Goal: Information Seeking & Learning: Find specific fact

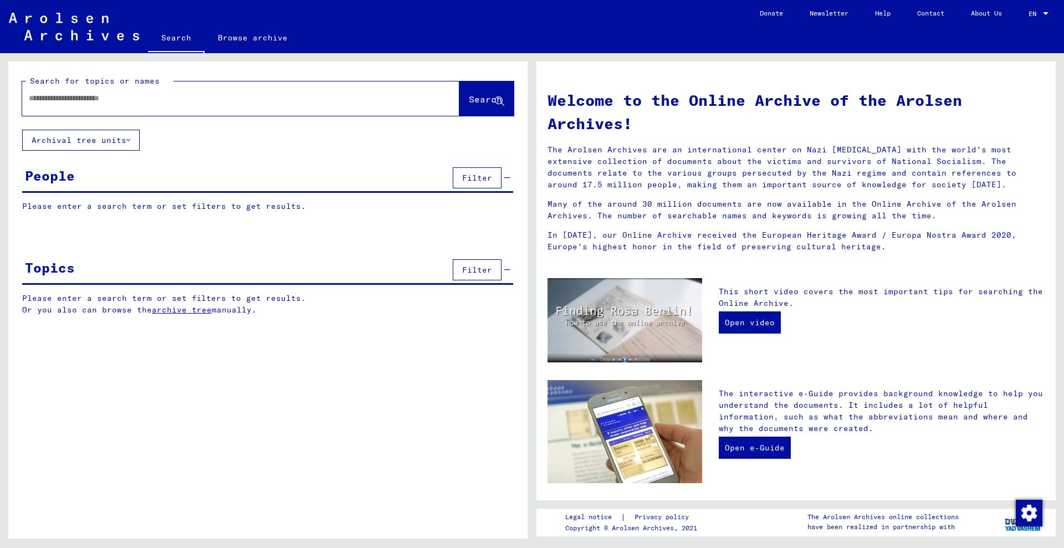
click at [304, 96] on input "text" at bounding box center [227, 99] width 397 height 12
type input "**********"
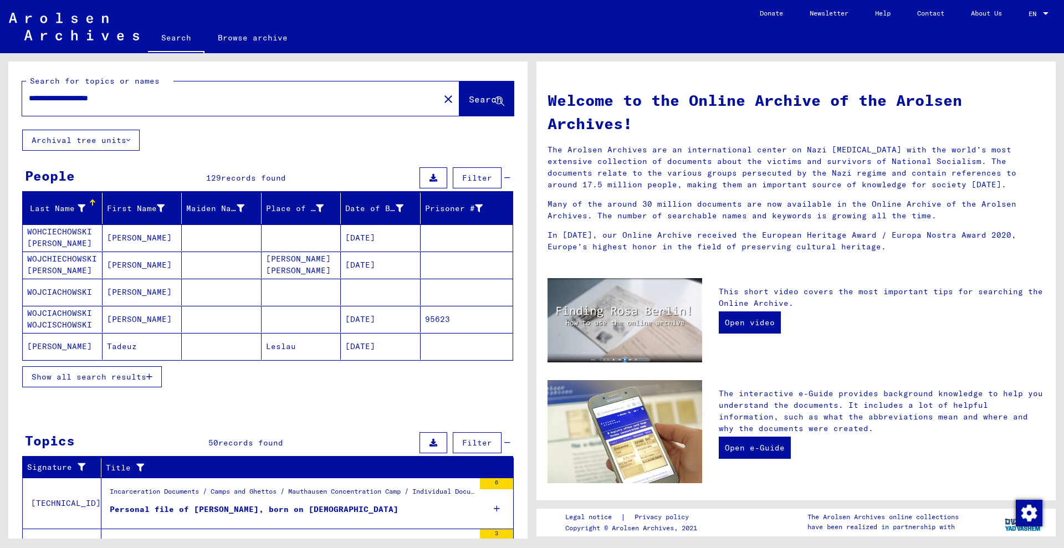
click at [153, 376] on button "Show all search results" at bounding box center [92, 376] width 140 height 21
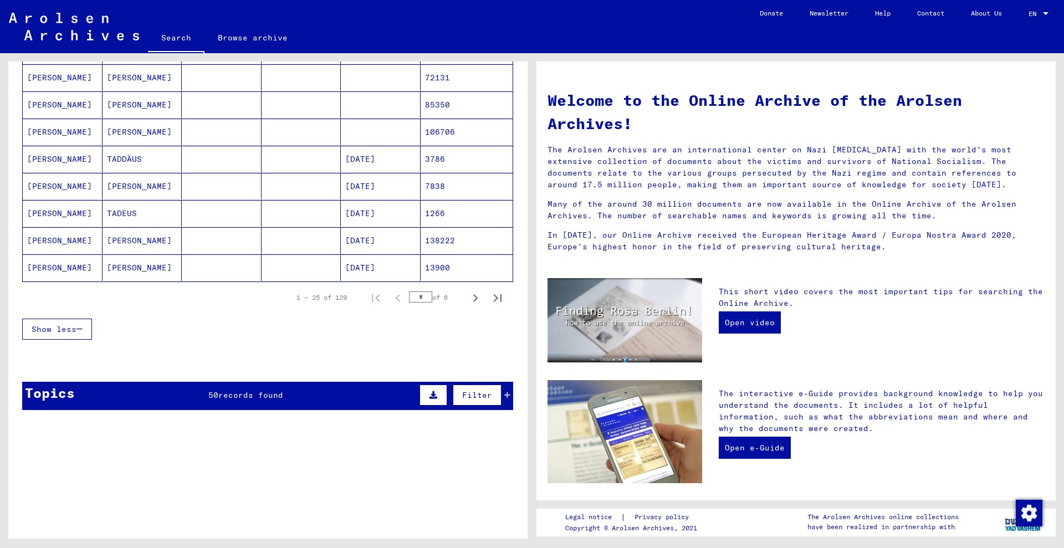
scroll to position [623, 0]
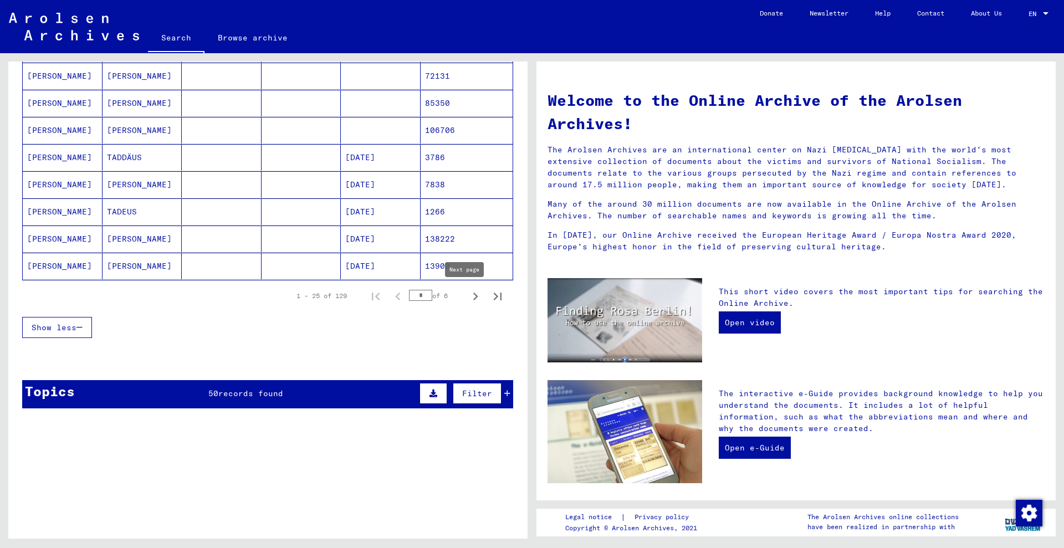
click at [468, 293] on icon "Next page" at bounding box center [476, 297] width 16 height 16
click at [468, 296] on icon "Next page" at bounding box center [476, 297] width 16 height 16
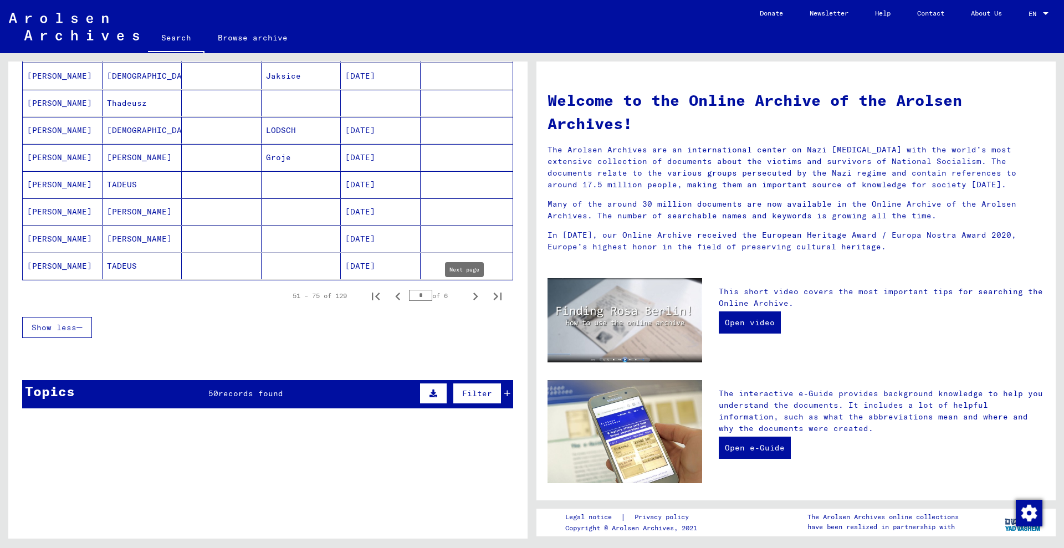
click at [468, 299] on icon "Next page" at bounding box center [476, 297] width 16 height 16
drag, startPoint x: 463, startPoint y: 297, endPoint x: 469, endPoint y: 294, distance: 6.9
click at [468, 297] on icon "Next page" at bounding box center [476, 297] width 16 height 16
click at [473, 295] on icon "Next page" at bounding box center [475, 296] width 5 height 8
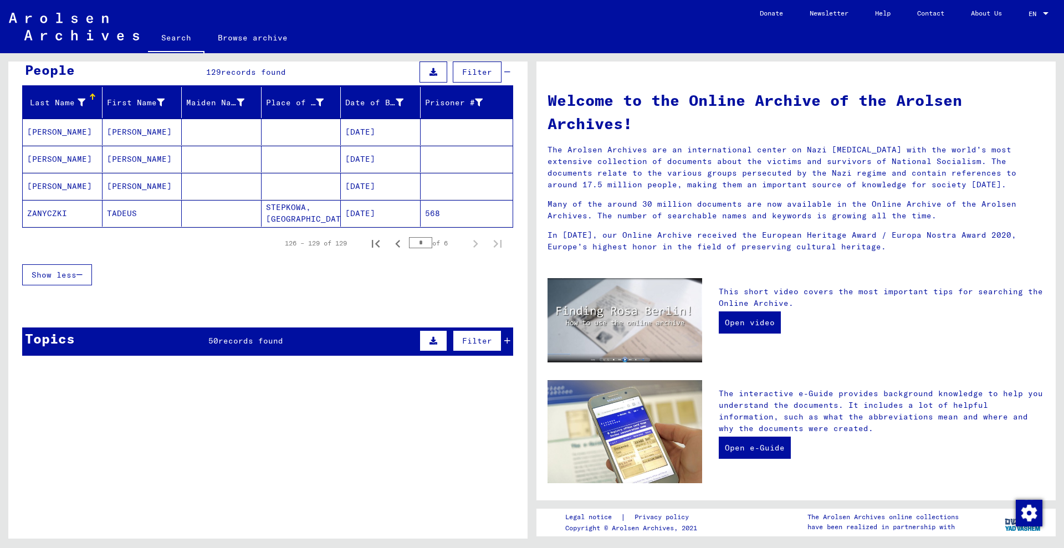
scroll to position [0, 0]
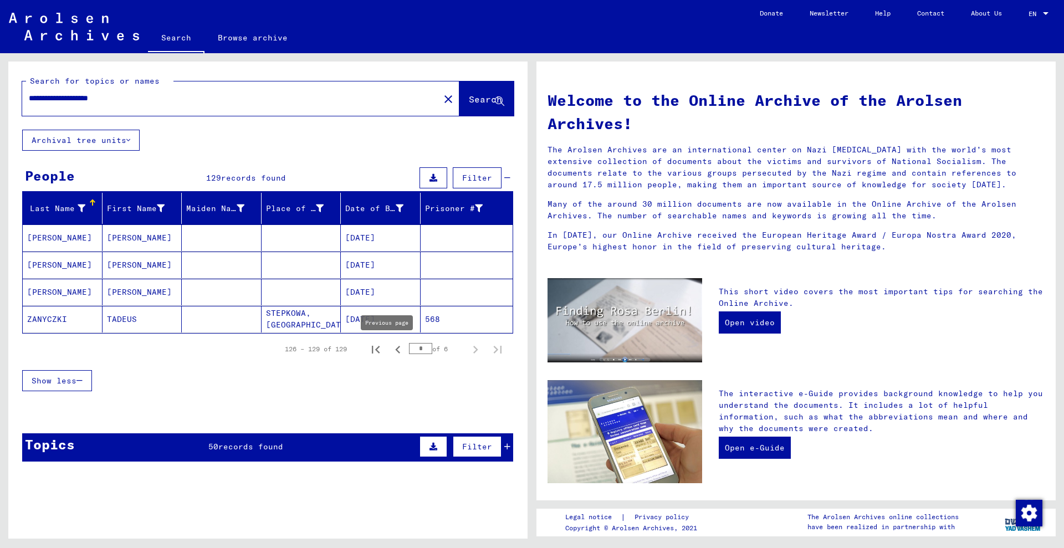
click at [390, 353] on icon "Previous page" at bounding box center [398, 350] width 16 height 16
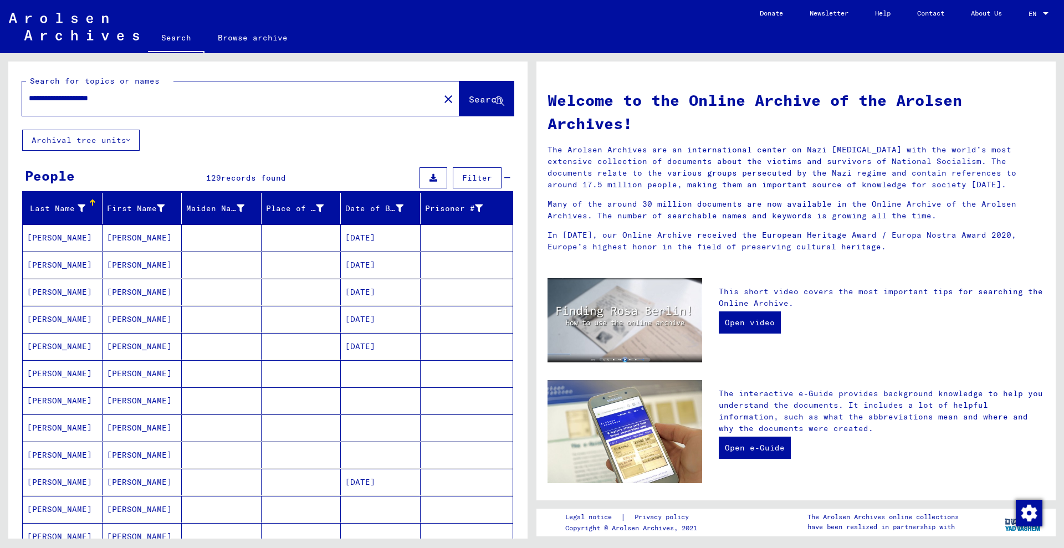
click at [388, 352] on mat-cell "[DATE]" at bounding box center [381, 346] width 80 height 27
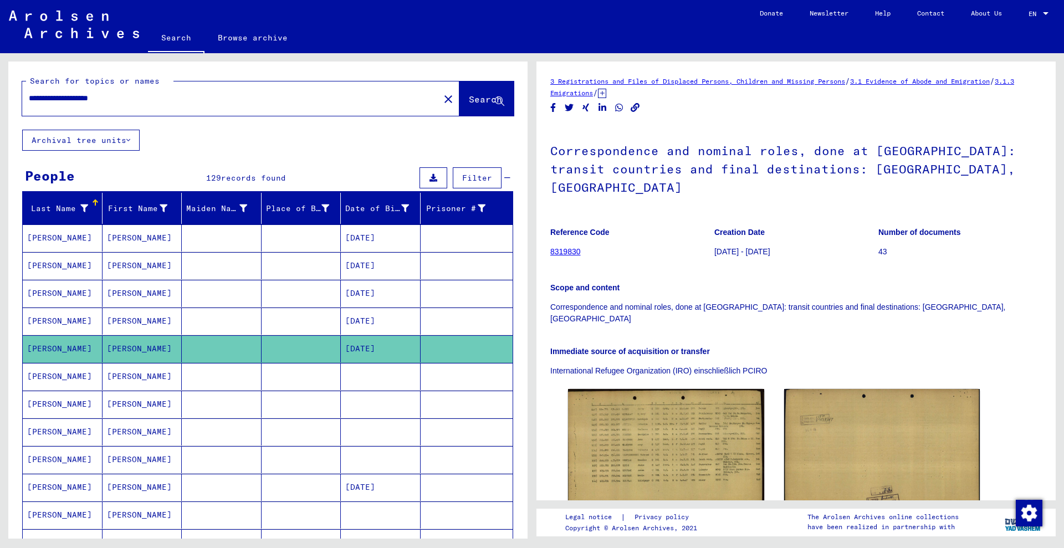
click at [179, 111] on div "**********" at bounding box center [240, 98] width 437 height 34
click at [184, 93] on input "**********" at bounding box center [231, 99] width 404 height 12
click at [474, 99] on span "Search" at bounding box center [485, 99] width 33 height 11
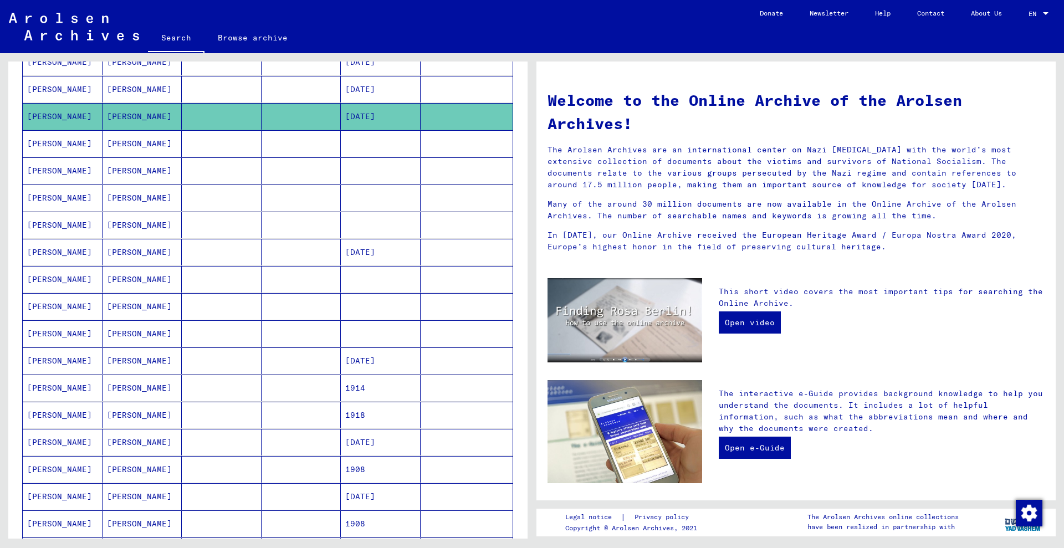
scroll to position [485, 0]
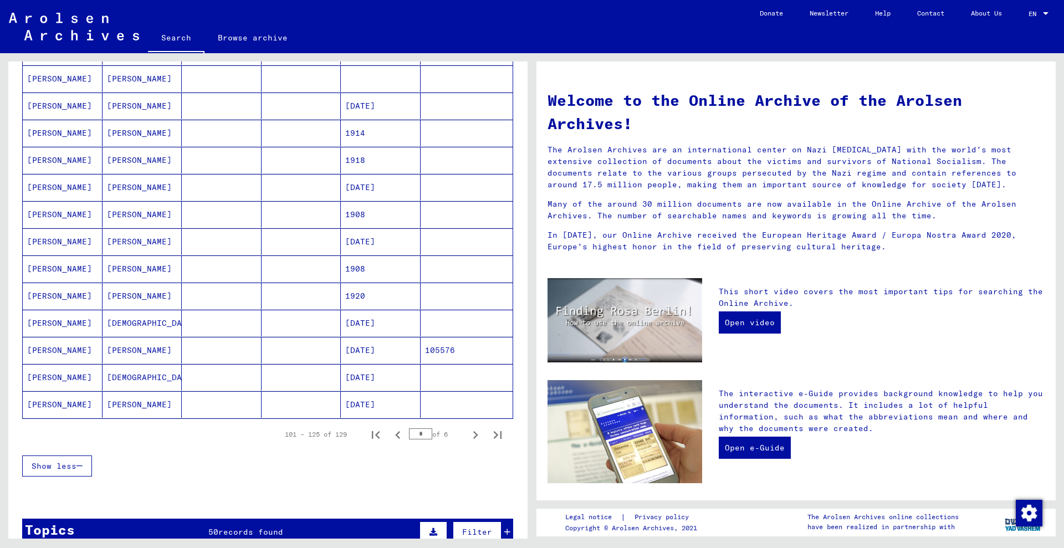
drag, startPoint x: 419, startPoint y: 432, endPoint x: 380, endPoint y: 437, distance: 39.6
click at [380, 437] on div "101 – 125 of 129 * of 6" at bounding box center [389, 434] width 237 height 22
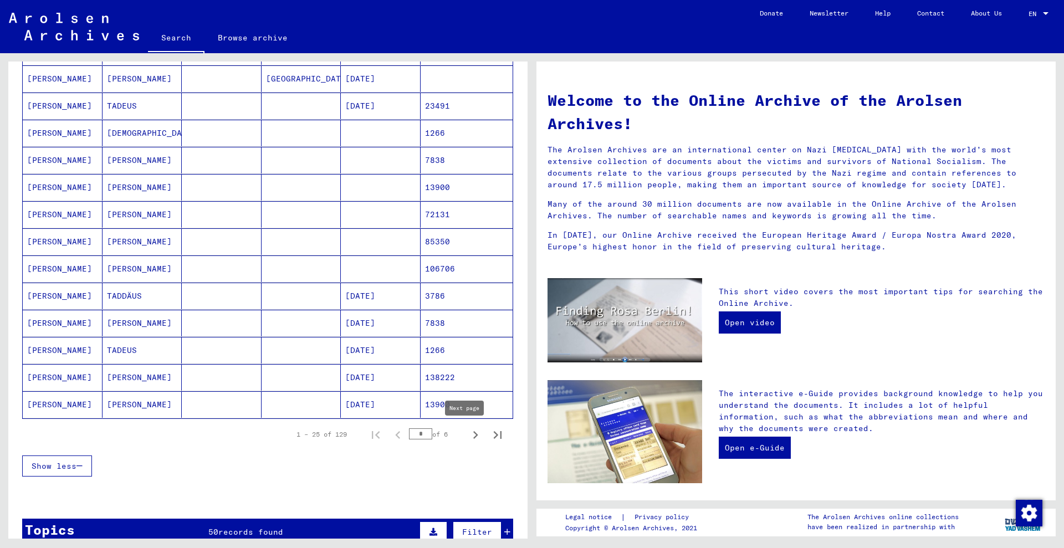
click at [468, 435] on icon "Next page" at bounding box center [476, 435] width 16 height 16
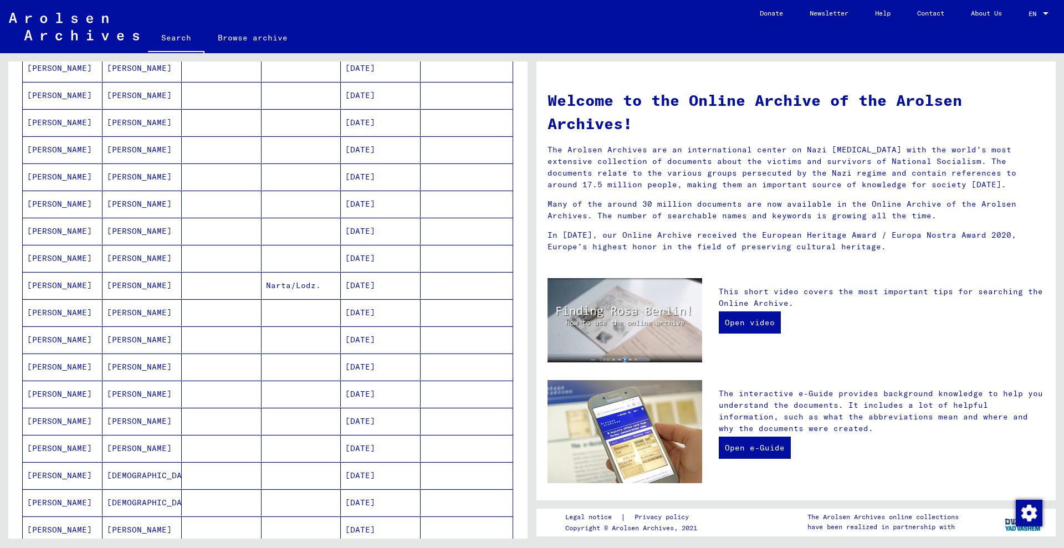
scroll to position [554, 0]
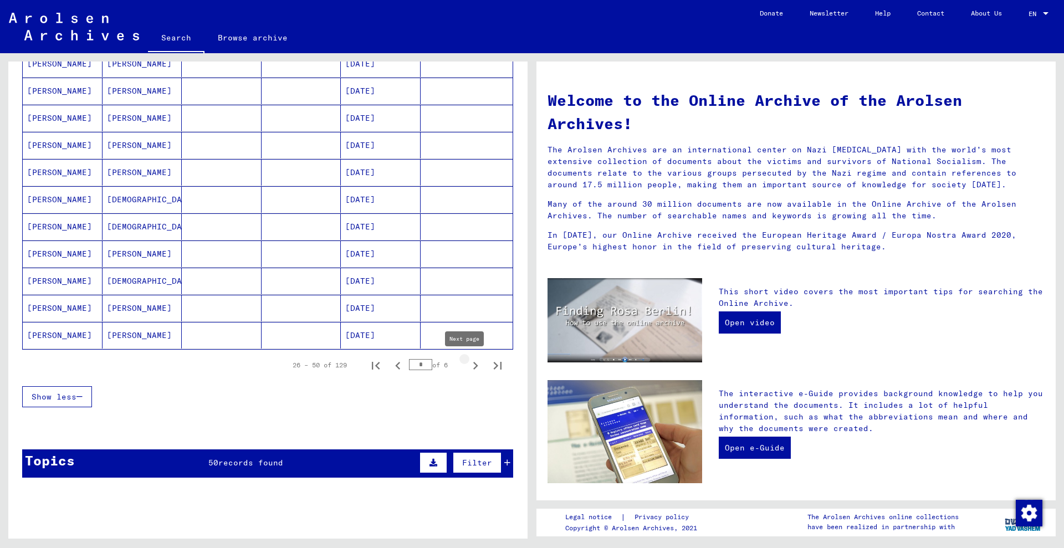
click at [468, 364] on icon "Next page" at bounding box center [476, 366] width 16 height 16
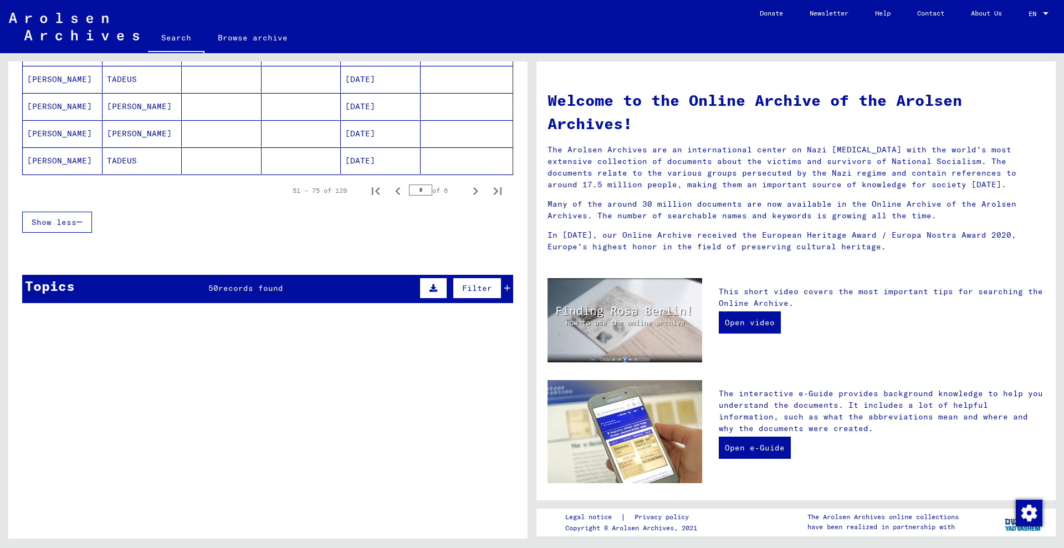
scroll to position [762, 0]
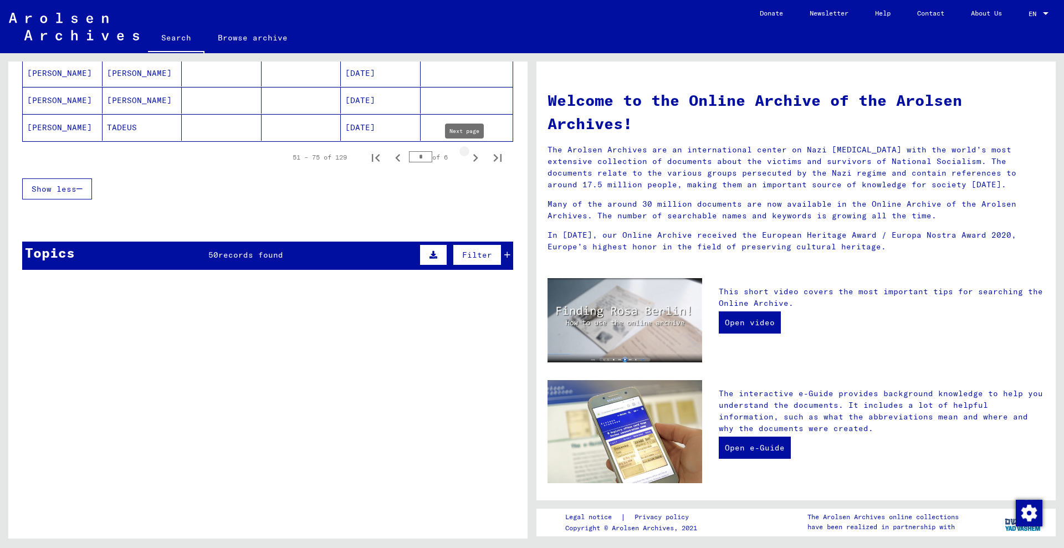
click at [468, 160] on icon "Next page" at bounding box center [476, 158] width 16 height 16
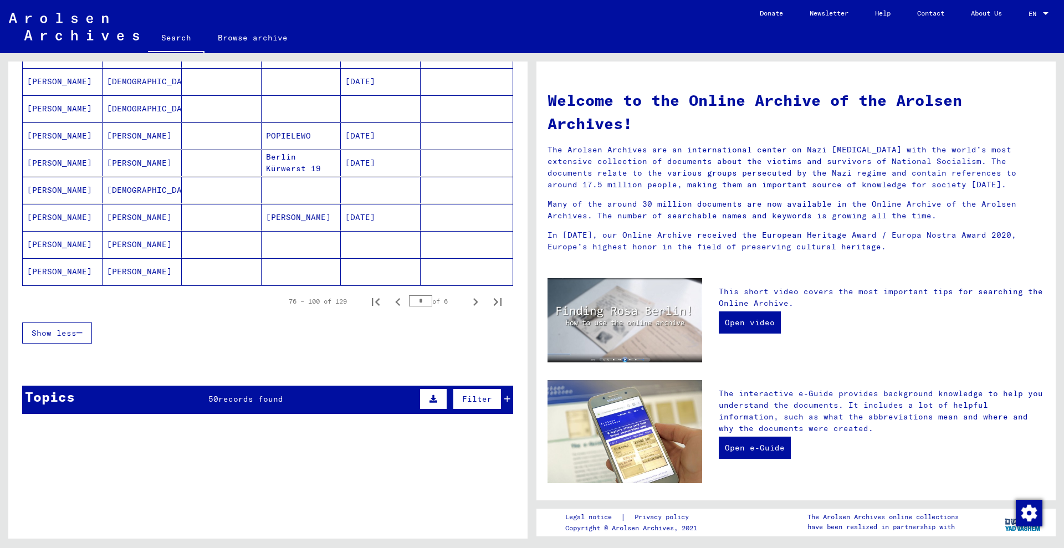
scroll to position [623, 0]
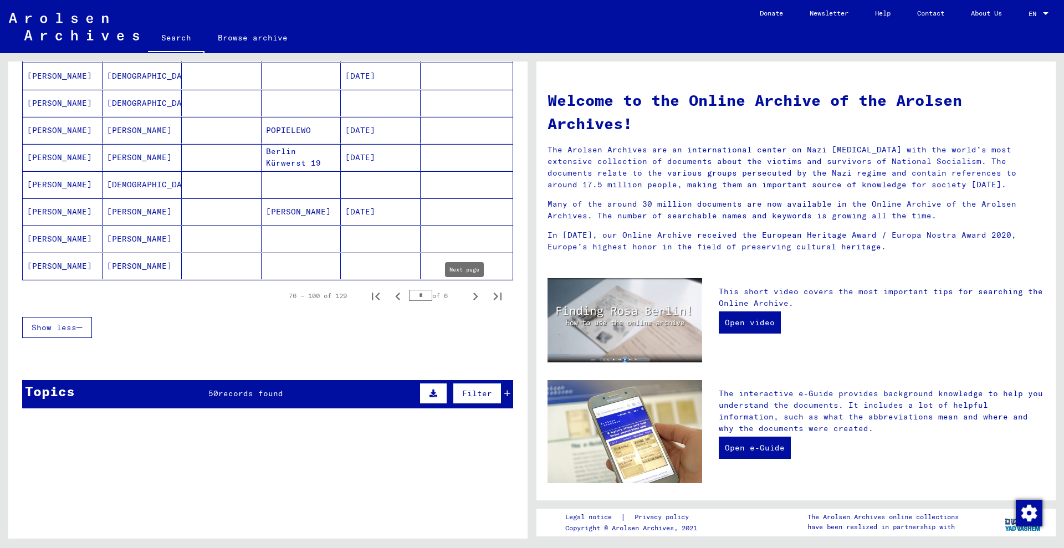
click at [468, 297] on icon "Next page" at bounding box center [476, 297] width 16 height 16
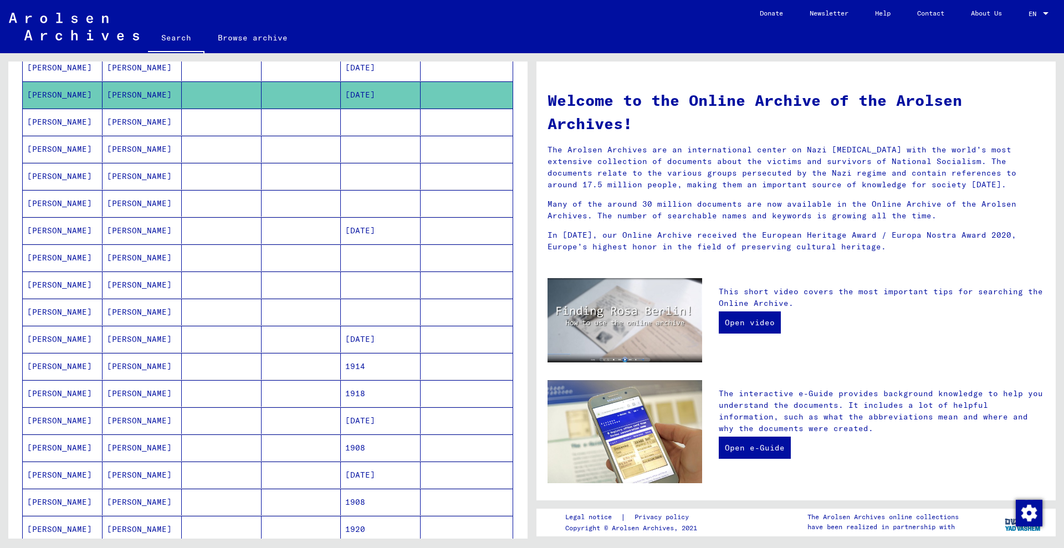
scroll to position [554, 0]
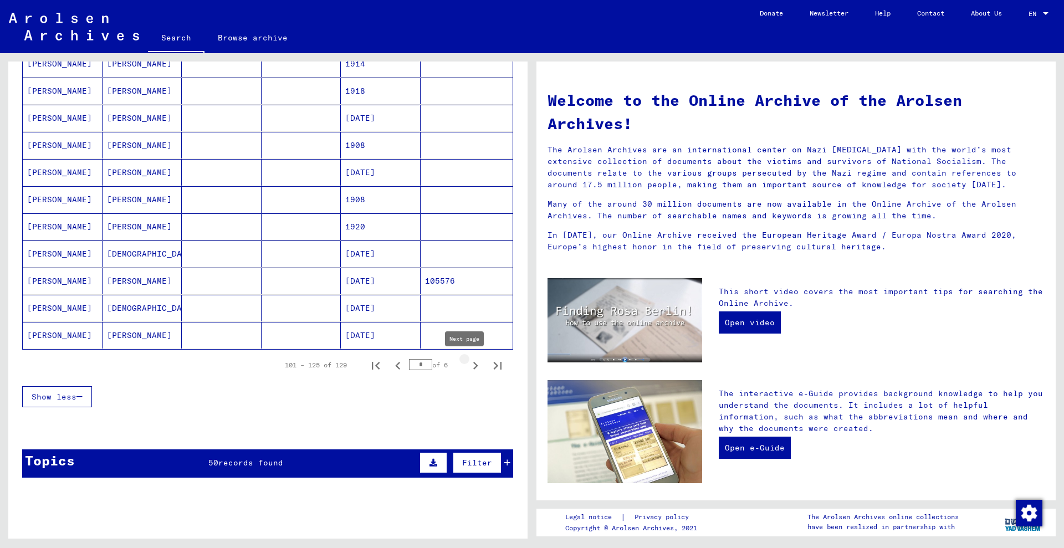
click at [473, 367] on icon "Next page" at bounding box center [475, 366] width 5 height 8
type input "*"
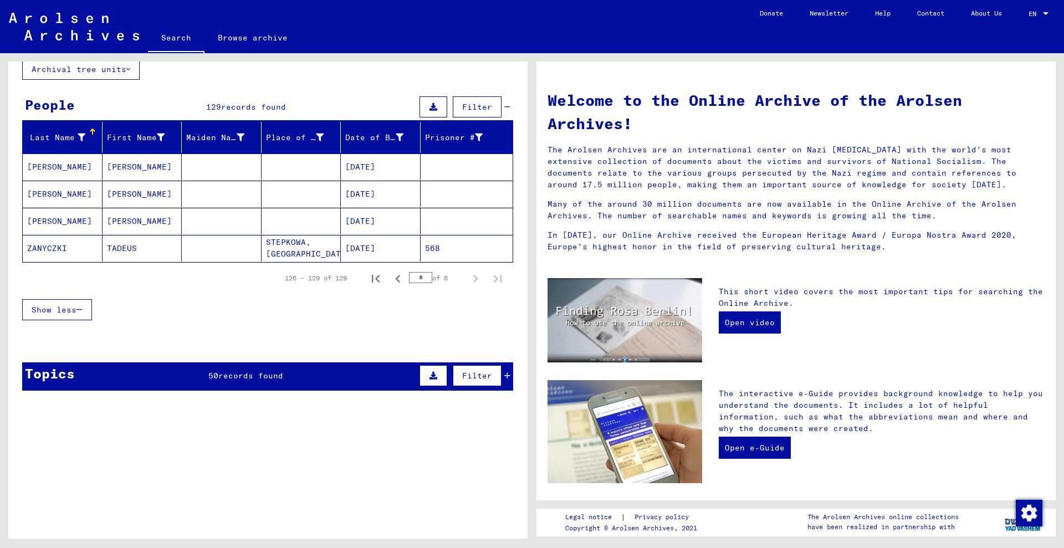
scroll to position [0, 0]
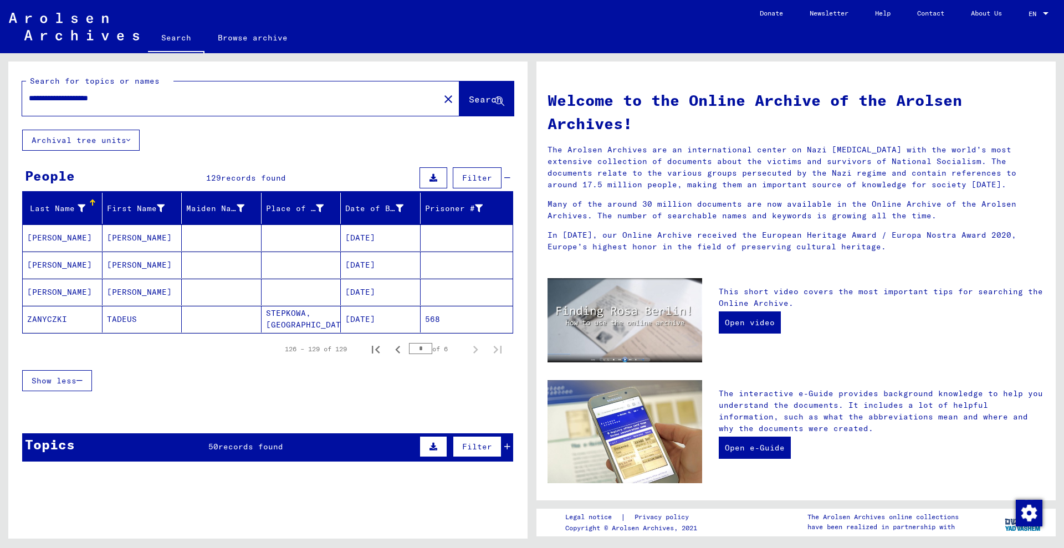
drag, startPoint x: 198, startPoint y: 101, endPoint x: 96, endPoint y: 99, distance: 102.0
click at [96, 99] on input "**********" at bounding box center [227, 99] width 397 height 12
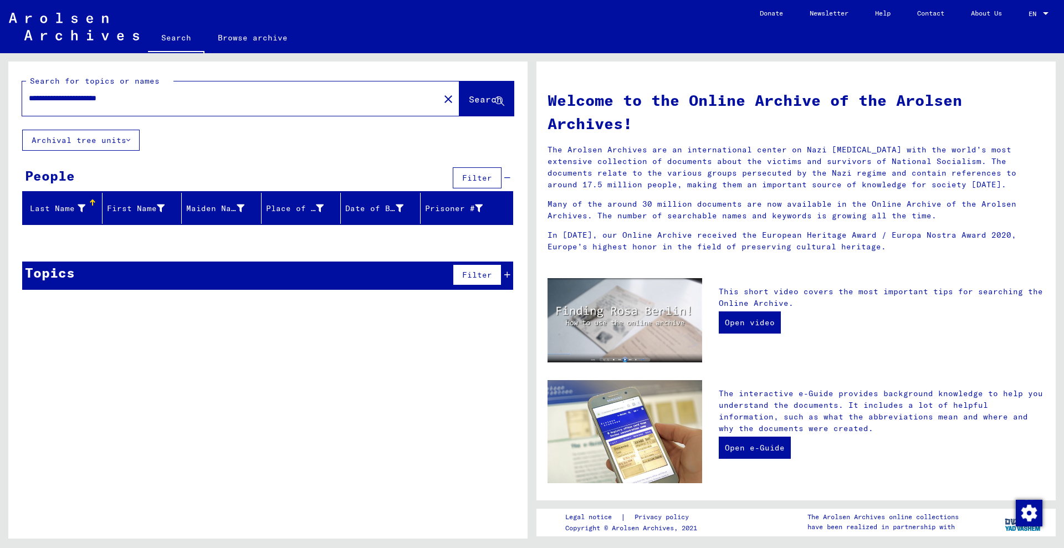
drag, startPoint x: 154, startPoint y: 100, endPoint x: 0, endPoint y: 66, distance: 157.5
click at [0, 66] on div "**********" at bounding box center [266, 295] width 532 height 485
type input "**********"
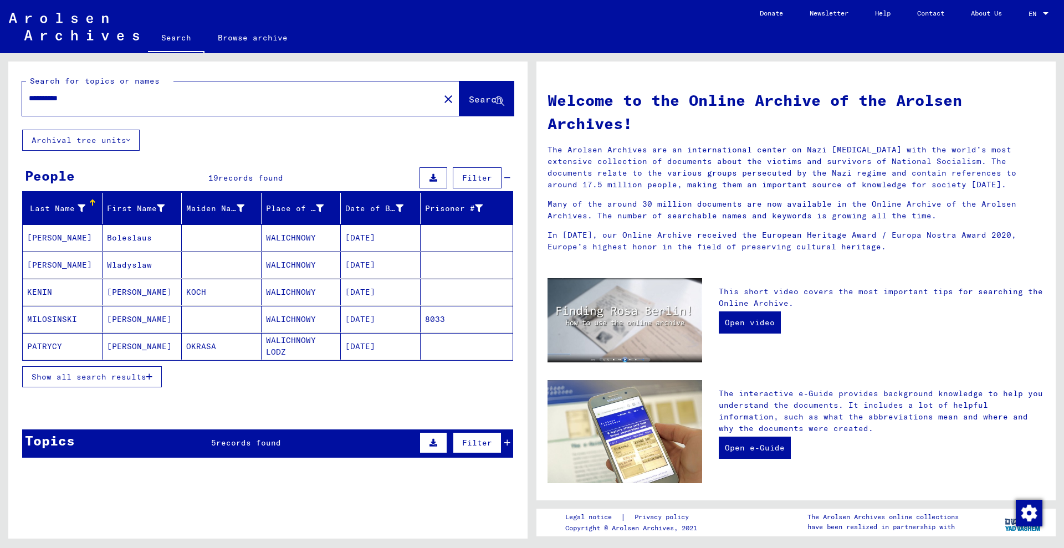
click at [130, 378] on span "Show all search results" at bounding box center [89, 377] width 115 height 10
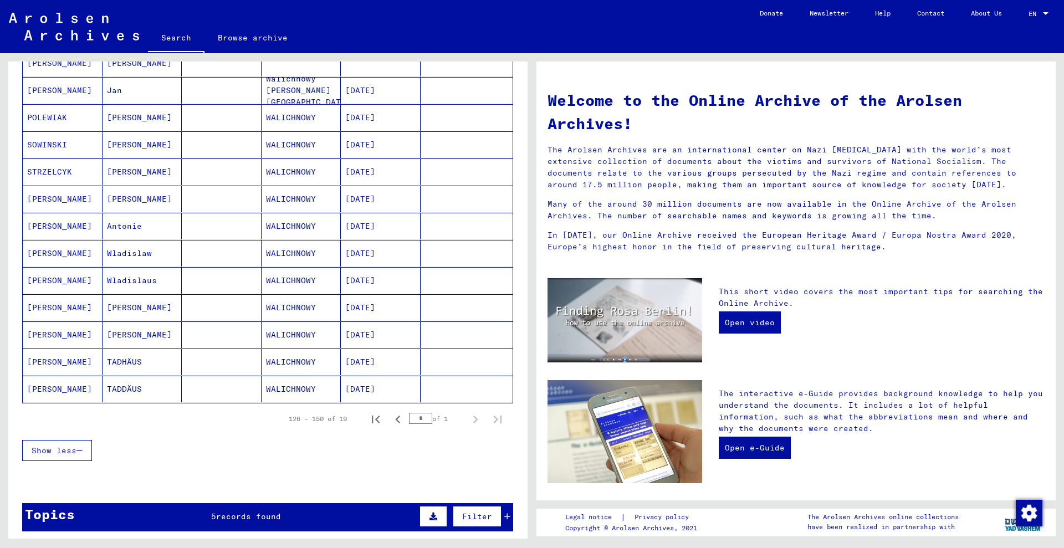
scroll to position [346, 0]
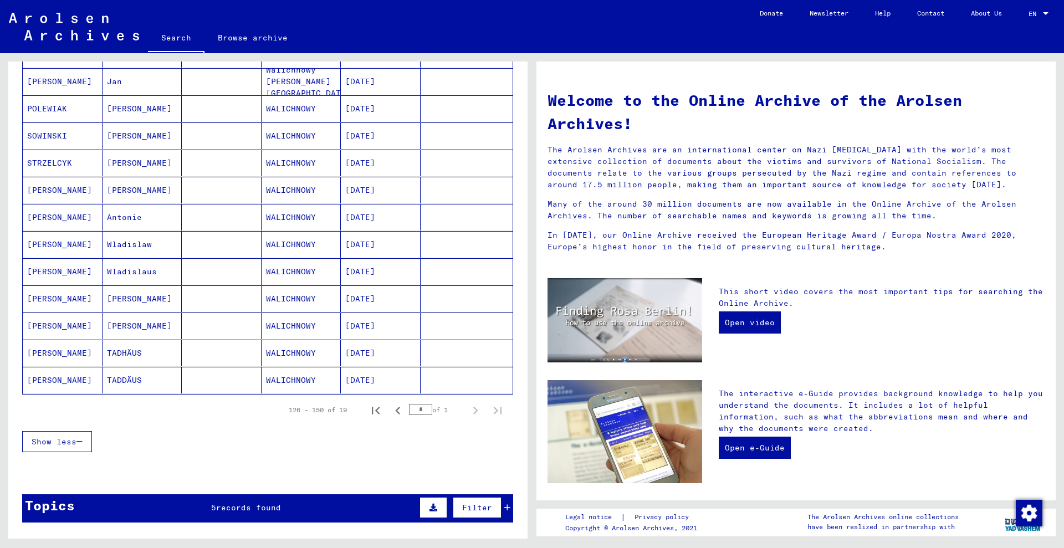
click at [424, 351] on mat-cell at bounding box center [466, 353] width 93 height 27
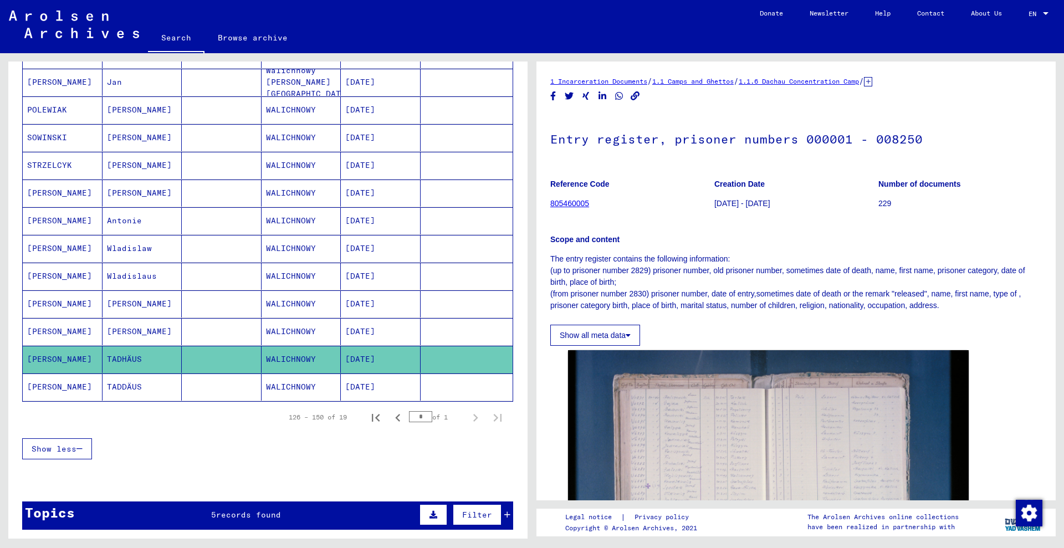
click at [433, 382] on mat-cell at bounding box center [466, 386] width 93 height 27
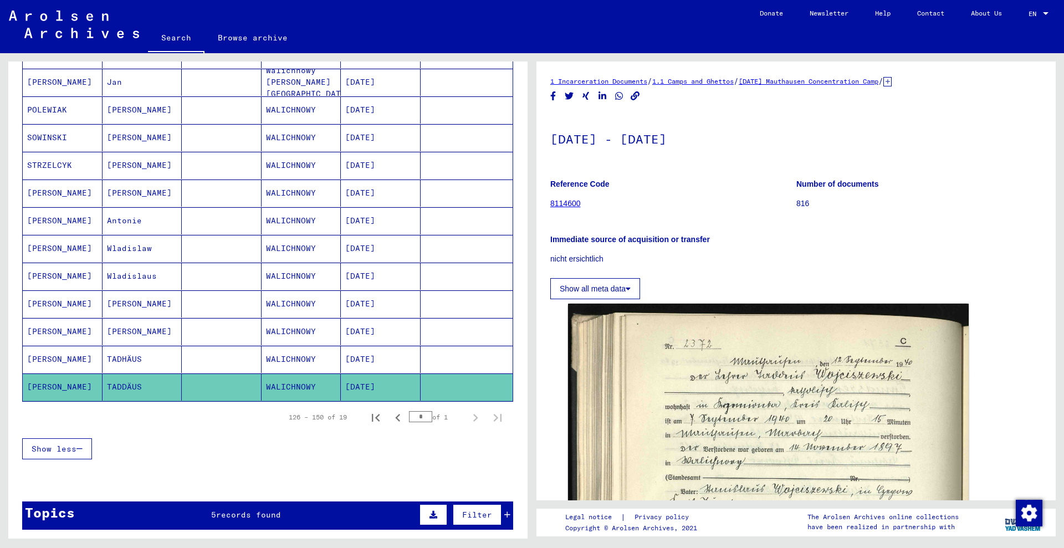
drag, startPoint x: 410, startPoint y: 415, endPoint x: 404, endPoint y: 415, distance: 6.1
click at [409, 415] on input "*" at bounding box center [420, 416] width 23 height 11
type input "*"
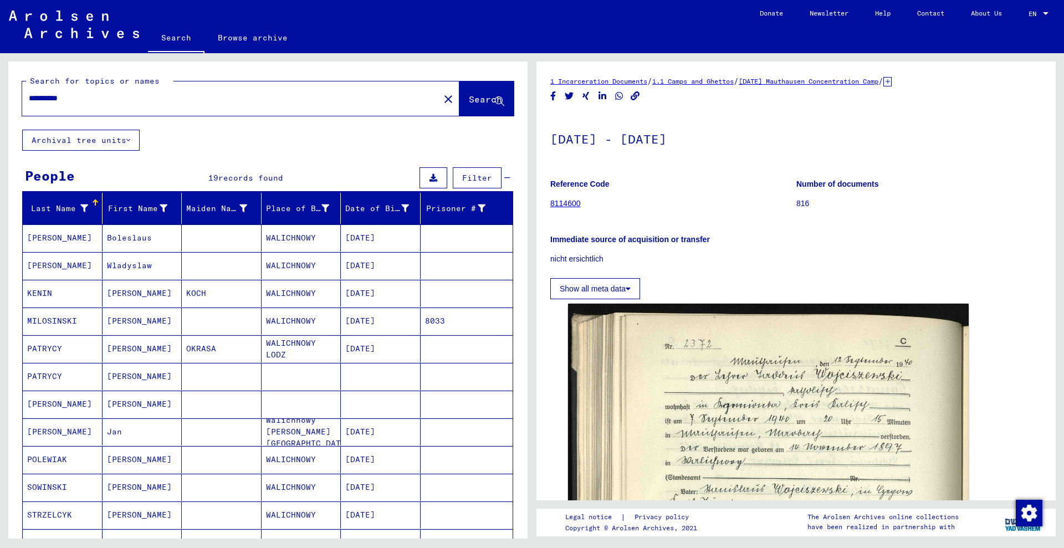
scroll to position [69, 0]
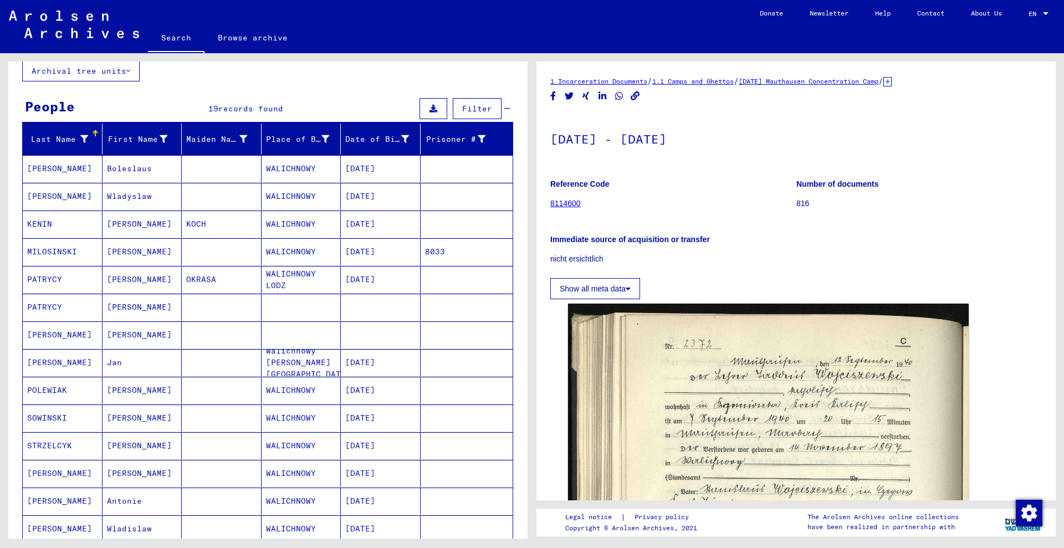
click at [444, 203] on mat-cell at bounding box center [466, 196] width 93 height 27
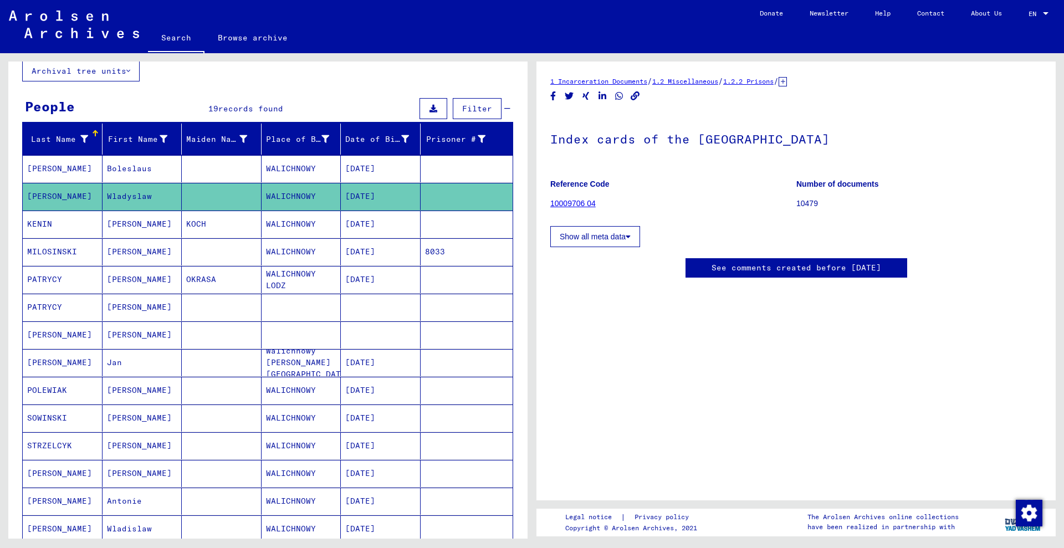
click at [476, 259] on mat-cell "8033" at bounding box center [466, 251] width 93 height 27
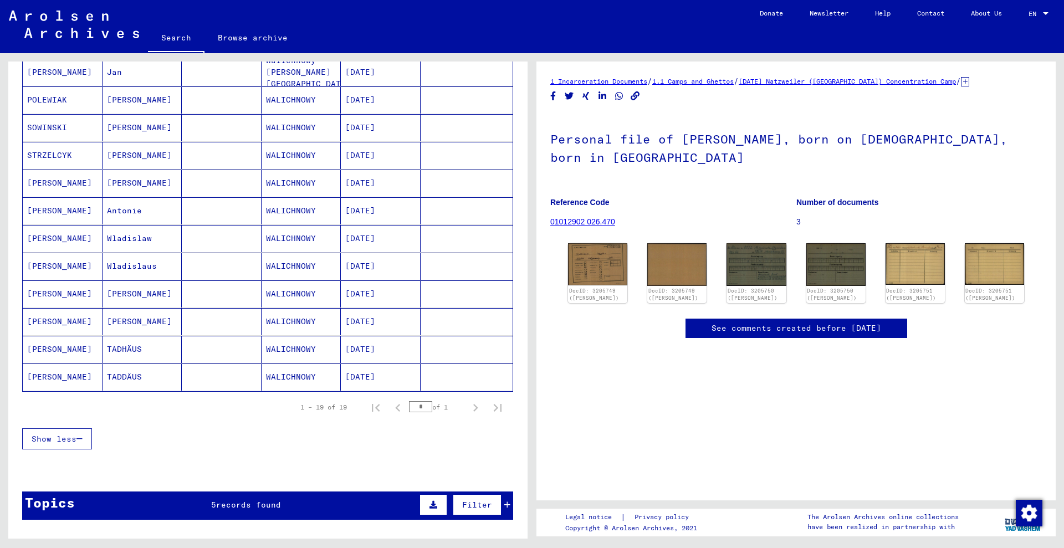
scroll to position [346, 0]
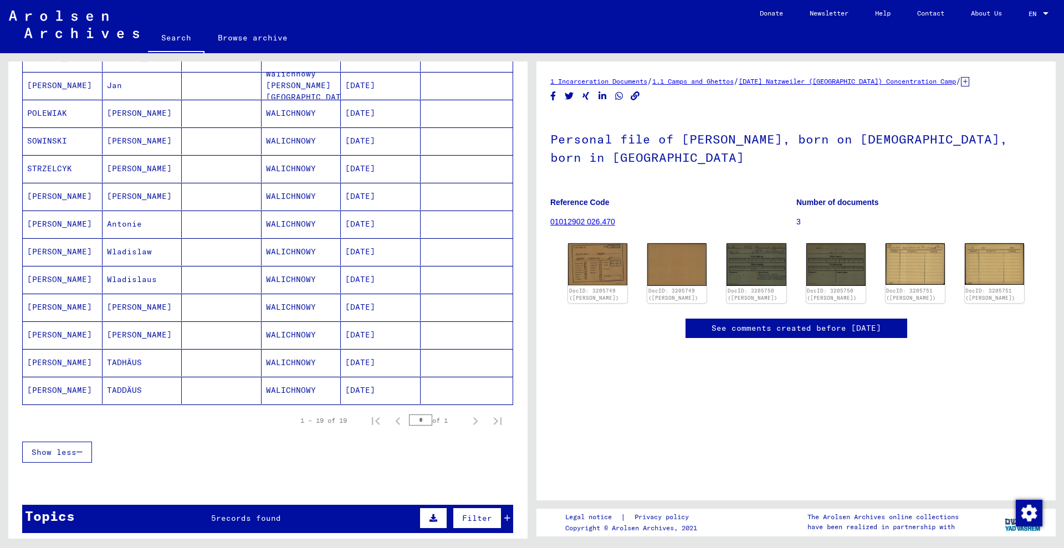
drag, startPoint x: 151, startPoint y: 388, endPoint x: 96, endPoint y: 389, distance: 54.9
click at [96, 389] on mat-row "WOJCISZEWSKI TADDÄUS WALICHNOWY [DATE]" at bounding box center [268, 391] width 490 height 28
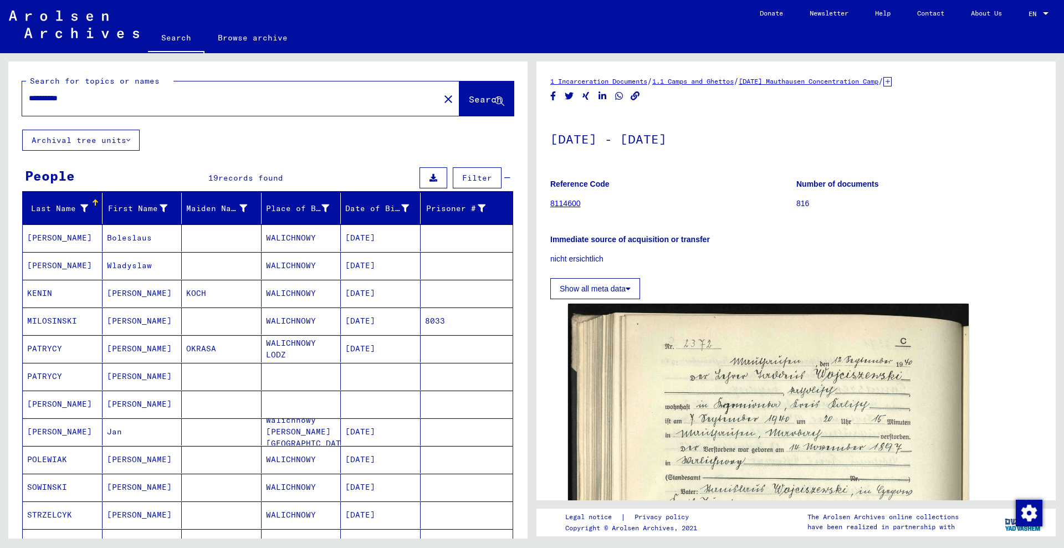
click at [139, 90] on div "**********" at bounding box center [227, 98] width 410 height 25
click at [135, 99] on input "**********" at bounding box center [231, 99] width 404 height 12
paste input "*********"
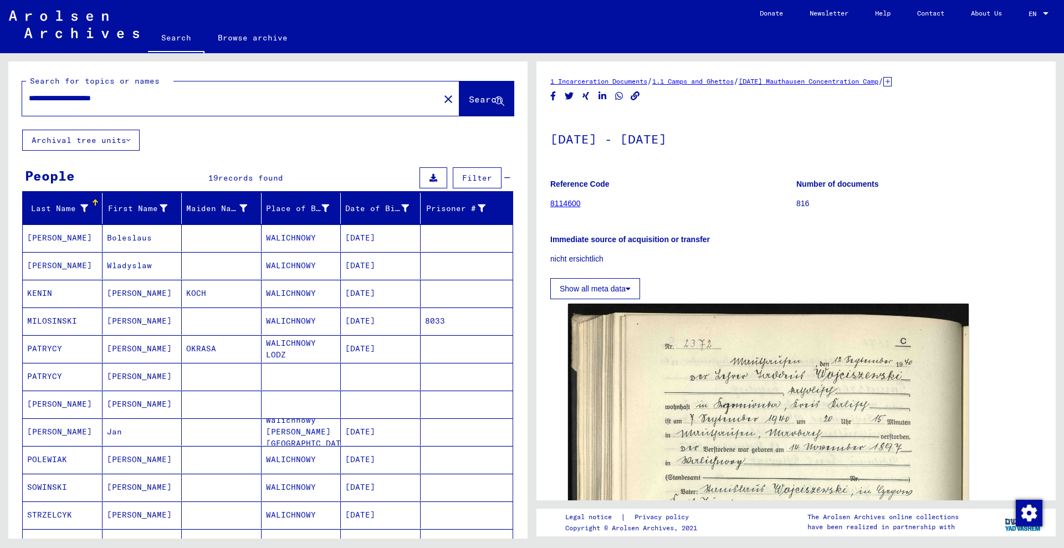
type input "**********"
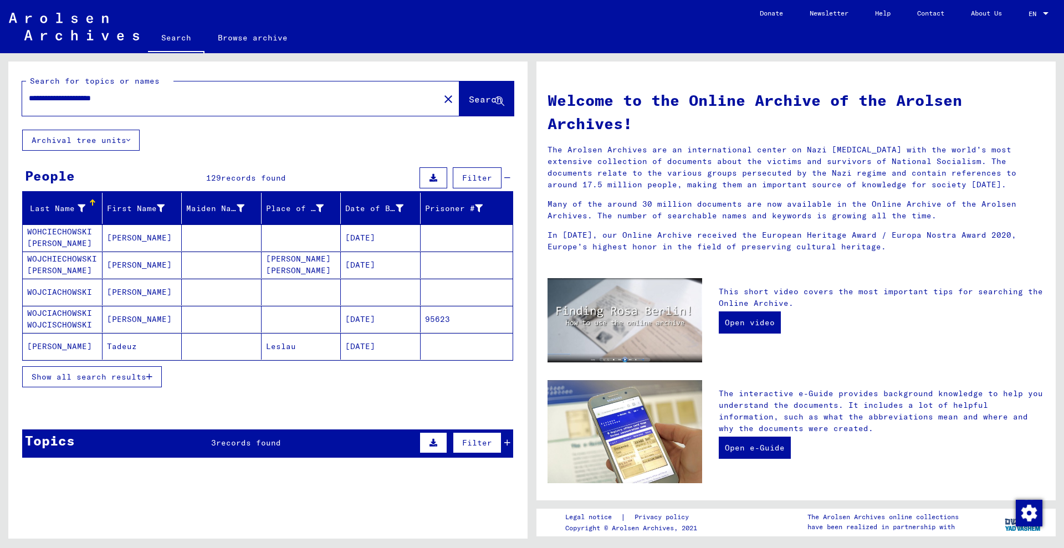
click at [319, 229] on mat-cell at bounding box center [301, 237] width 80 height 27
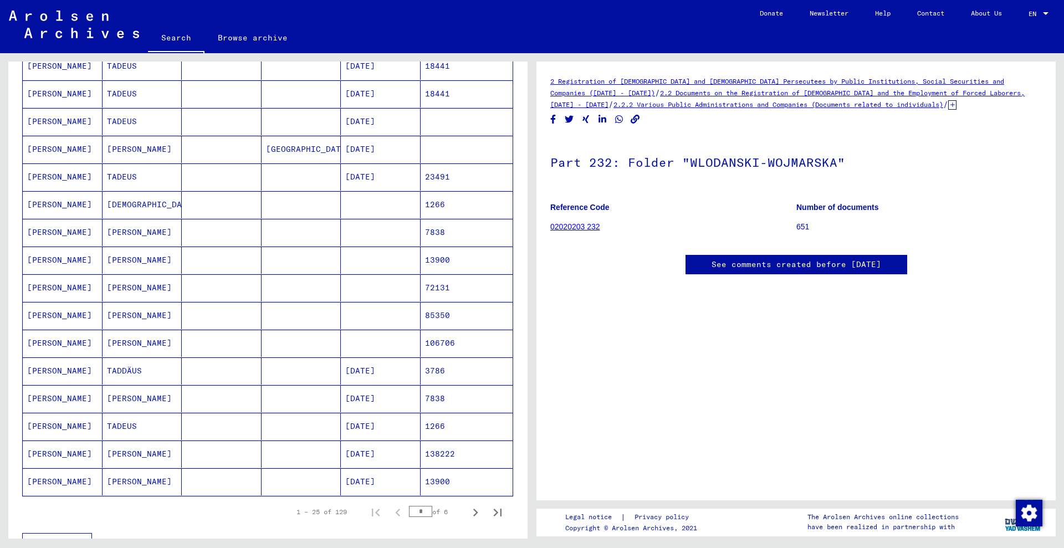
scroll to position [427, 0]
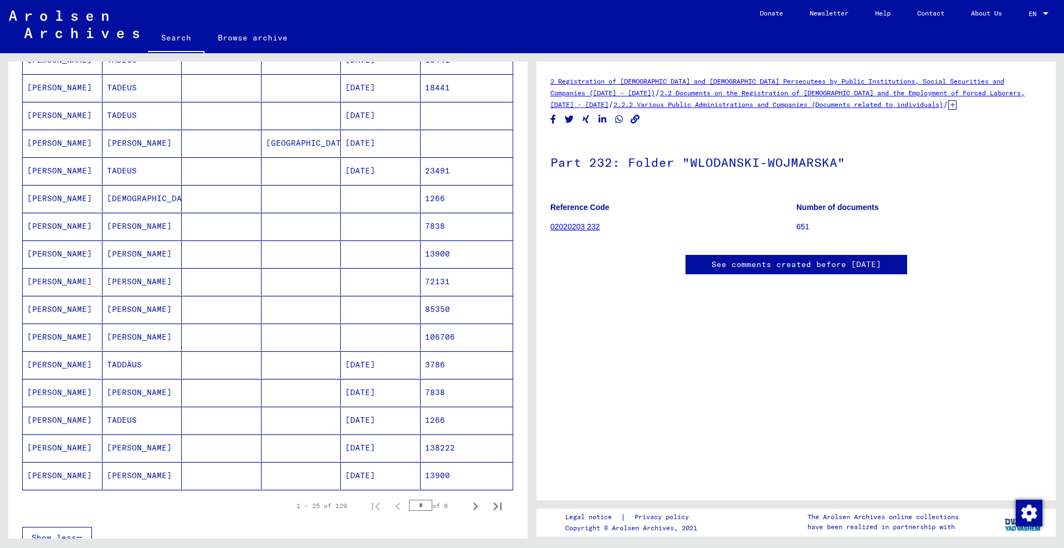
click at [389, 388] on mat-cell "[DATE]" at bounding box center [381, 392] width 80 height 27
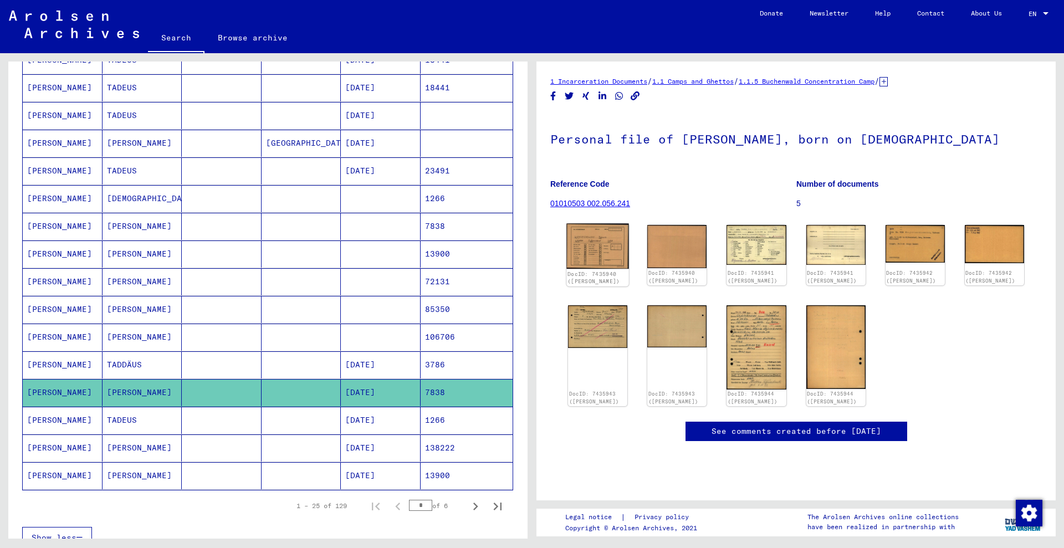
click at [595, 256] on img at bounding box center [597, 246] width 63 height 45
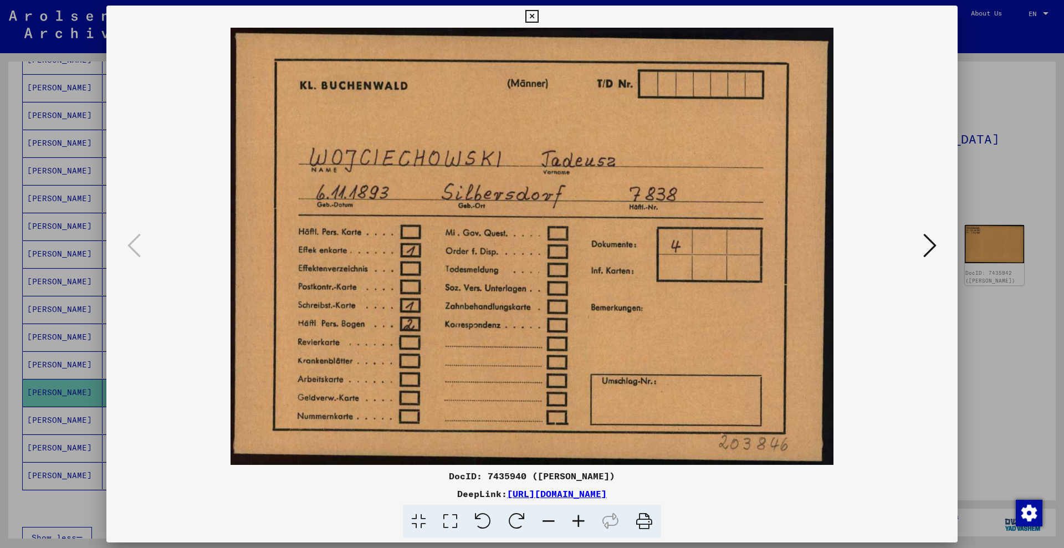
click at [1037, 129] on div at bounding box center [532, 274] width 1064 height 548
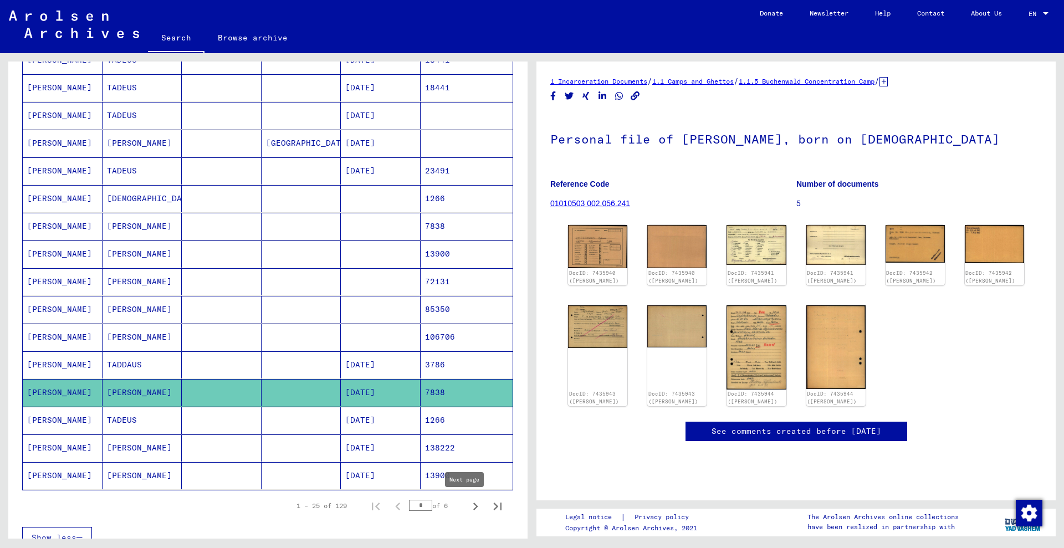
click at [468, 501] on icon "Next page" at bounding box center [476, 507] width 16 height 16
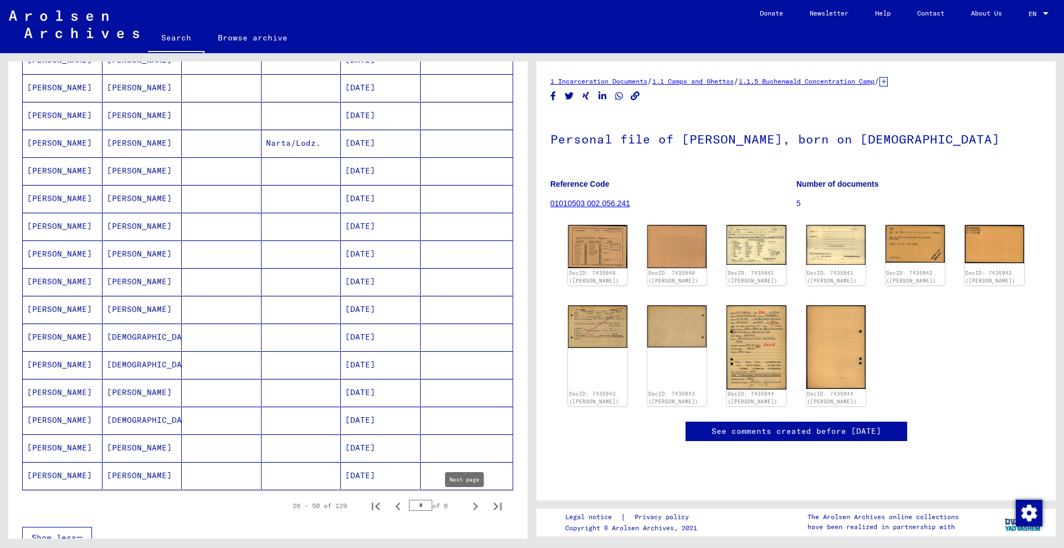
click at [468, 499] on icon "Next page" at bounding box center [476, 507] width 16 height 16
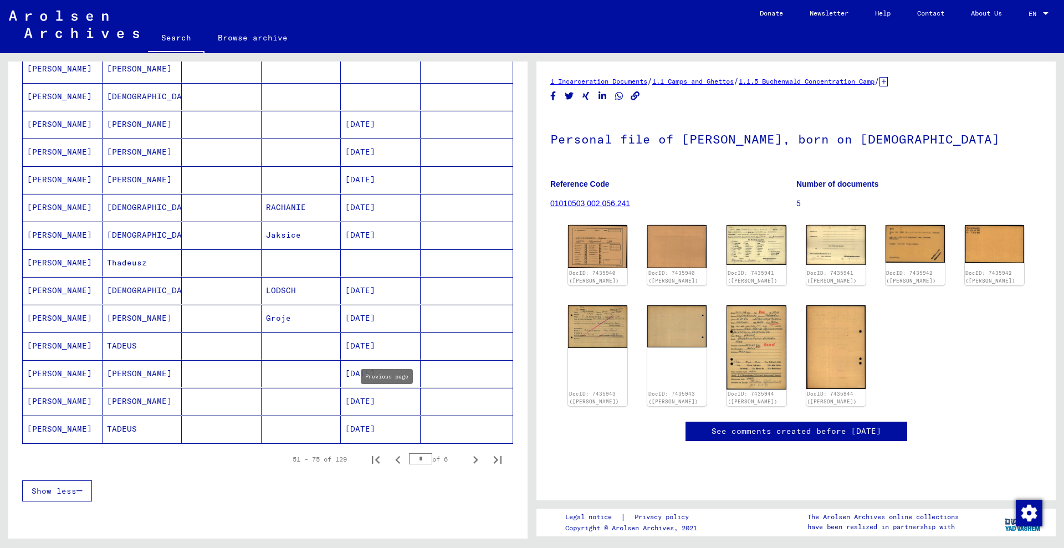
scroll to position [566, 0]
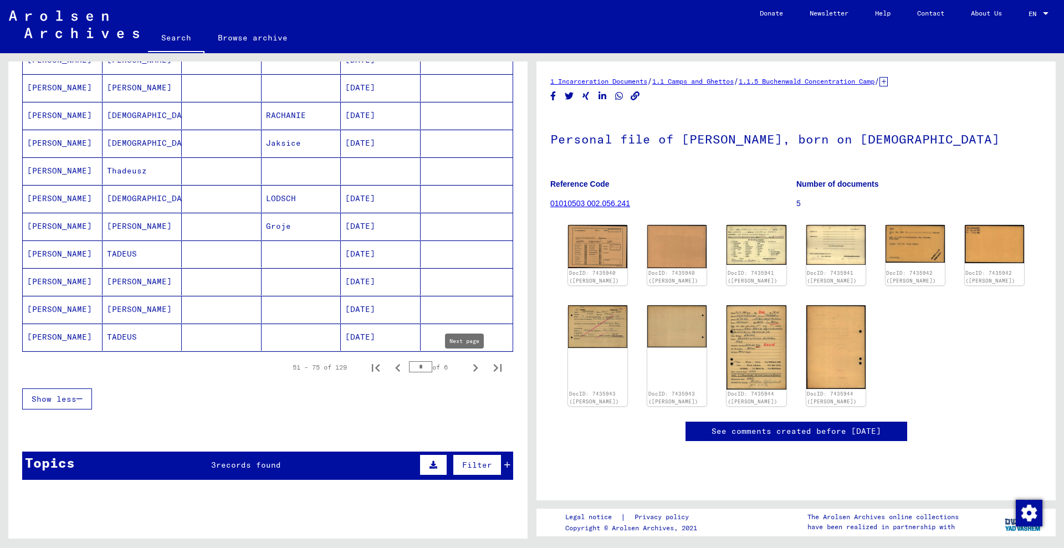
click at [468, 367] on icon "Next page" at bounding box center [476, 368] width 16 height 16
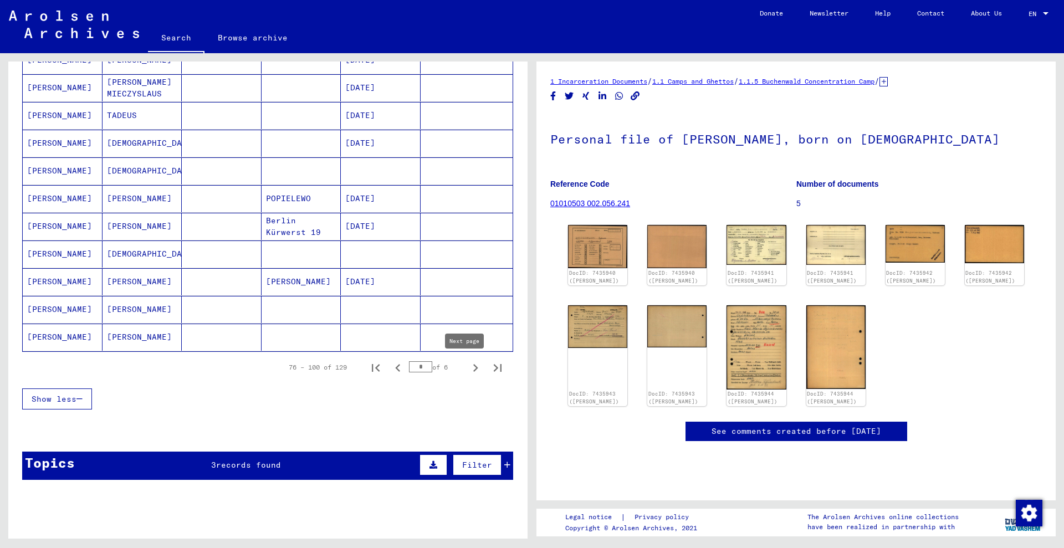
click at [468, 368] on icon "Next page" at bounding box center [476, 368] width 16 height 16
click at [468, 367] on icon "Next page" at bounding box center [476, 368] width 16 height 16
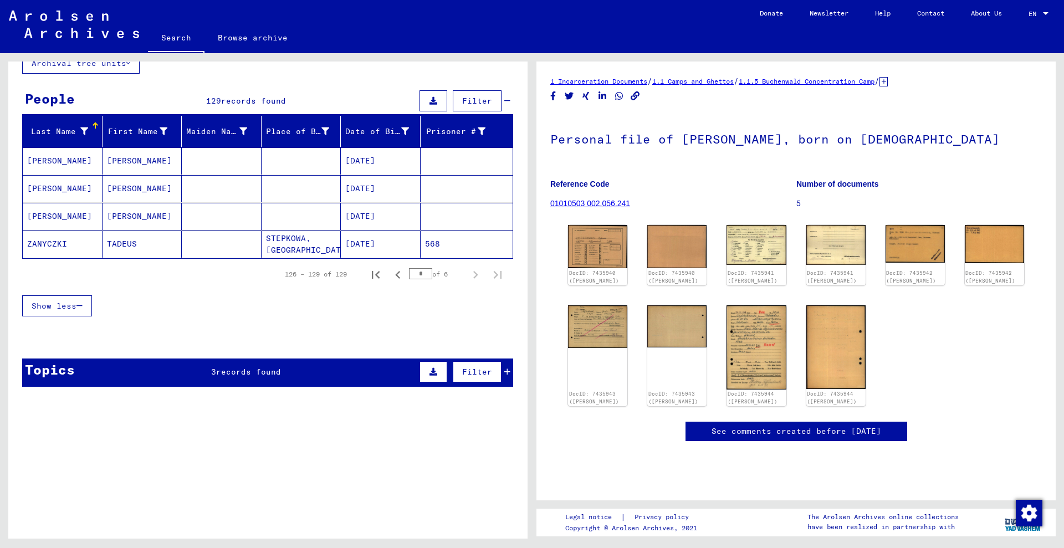
scroll to position [53, 0]
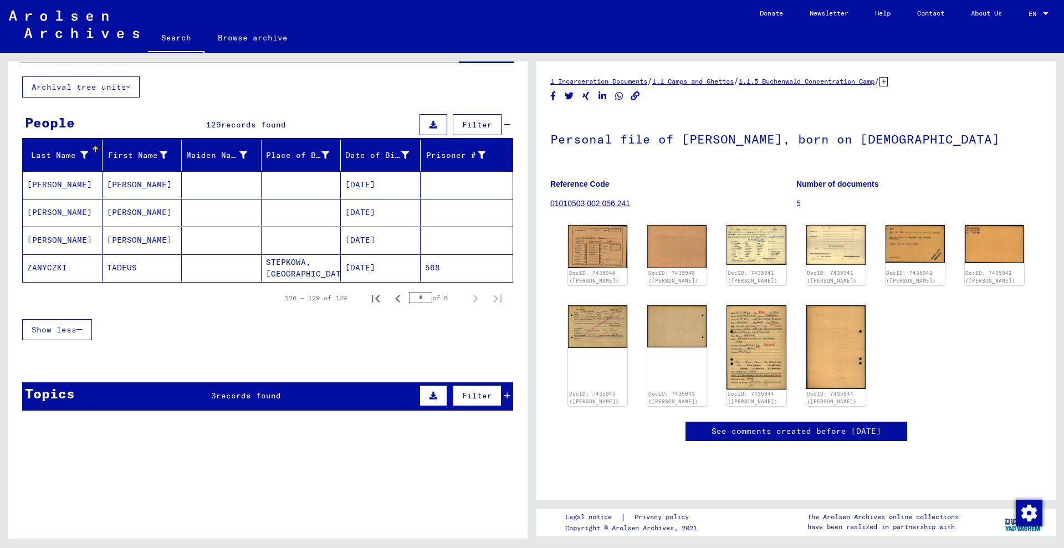
click at [420, 186] on mat-cell at bounding box center [466, 184] width 93 height 27
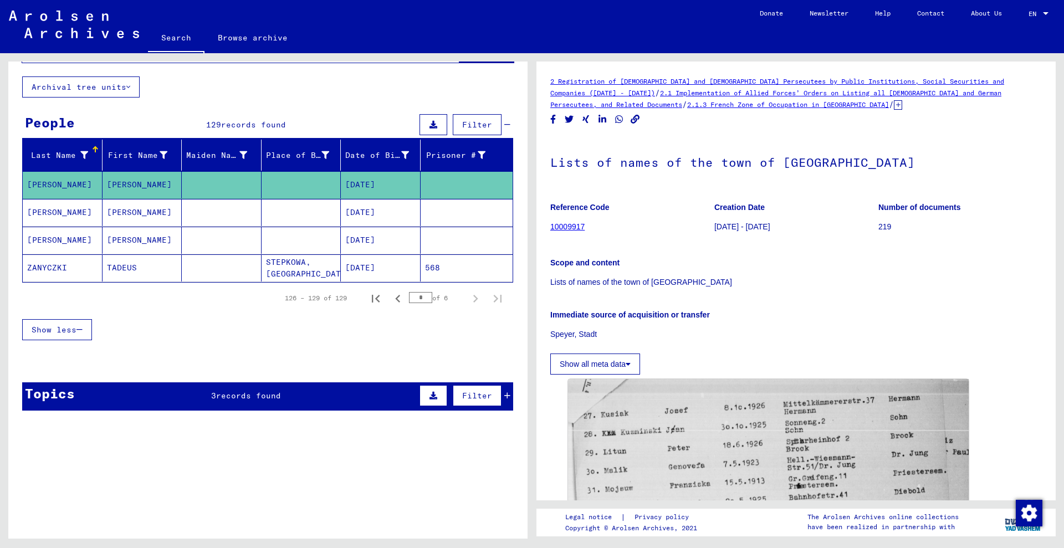
click at [439, 219] on mat-cell at bounding box center [466, 212] width 93 height 27
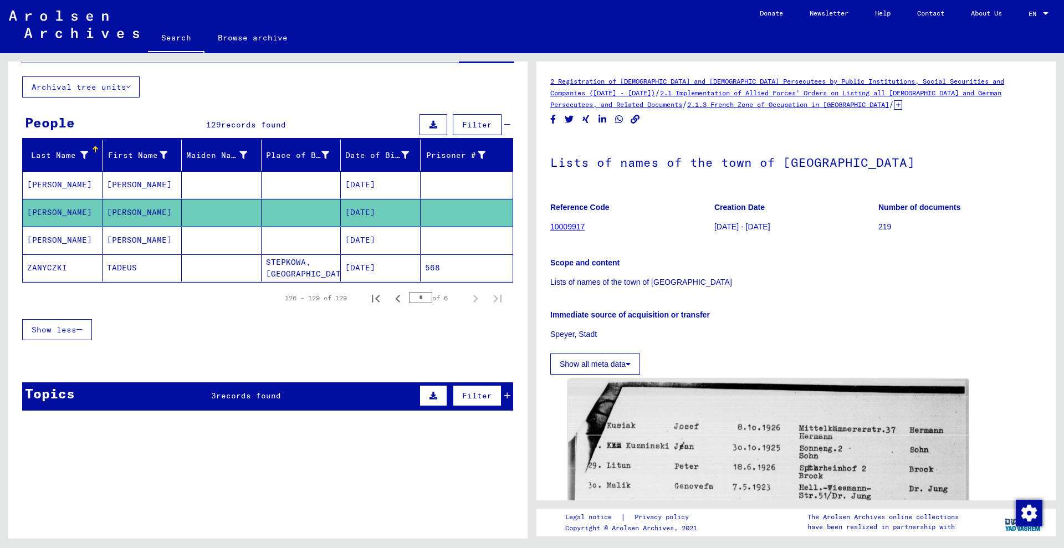
click at [444, 244] on mat-cell at bounding box center [466, 240] width 93 height 27
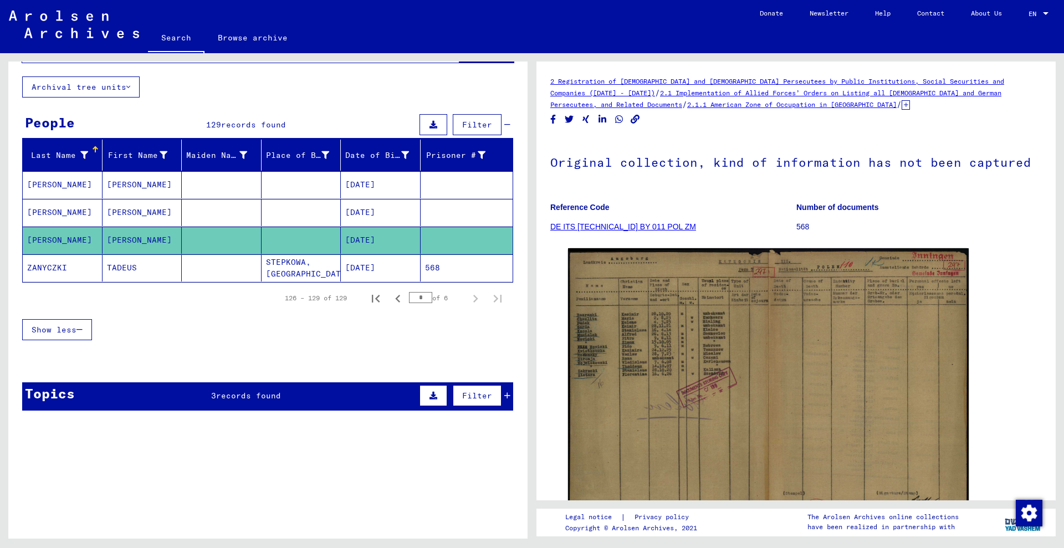
click at [392, 273] on mat-cell "[DATE]" at bounding box center [381, 267] width 80 height 27
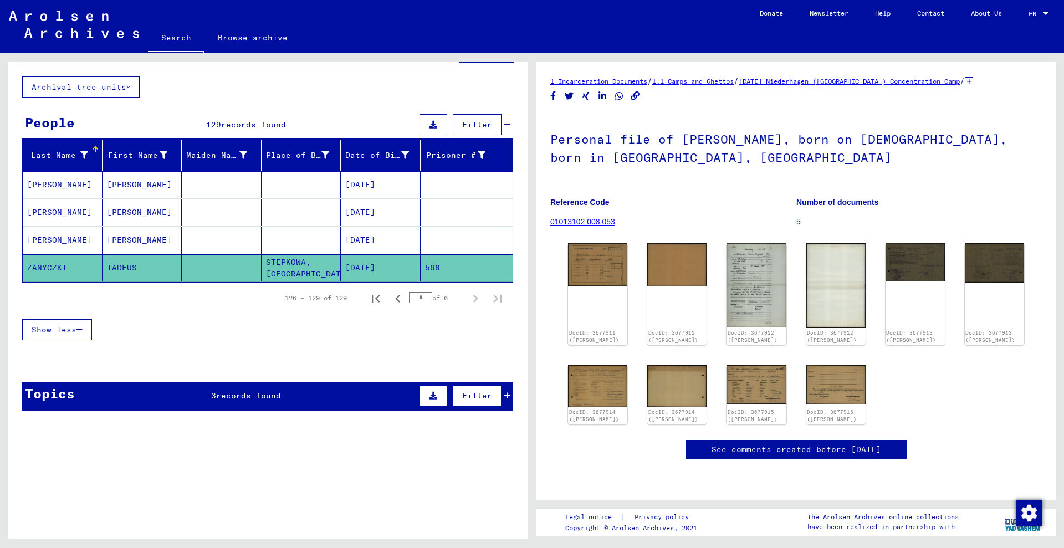
drag, startPoint x: 418, startPoint y: 298, endPoint x: 384, endPoint y: 295, distance: 34.0
click at [384, 295] on div "126 – 129 of 129 * of 6" at bounding box center [389, 298] width 237 height 22
type input "*"
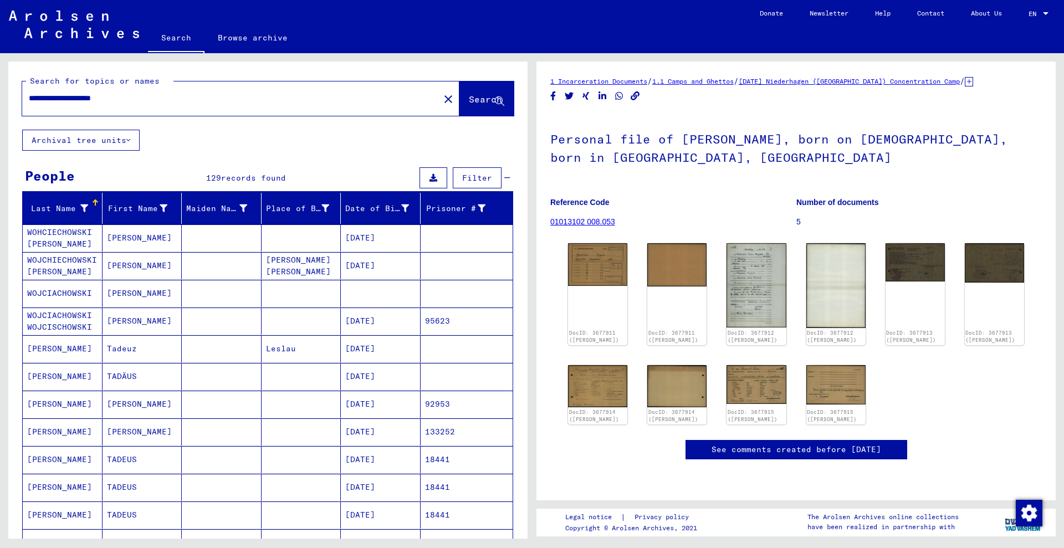
click at [168, 101] on input "**********" at bounding box center [231, 99] width 404 height 12
type input "**********"
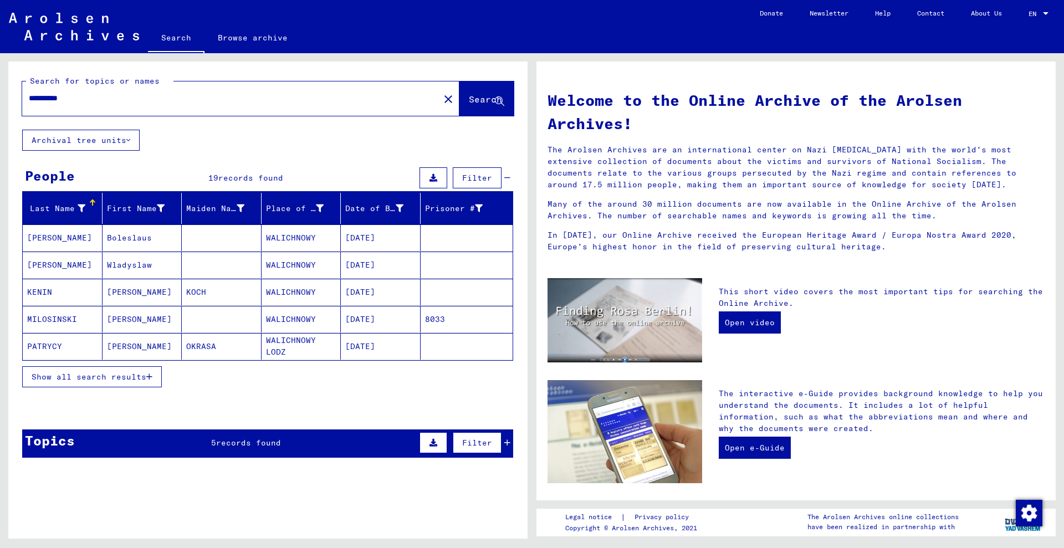
click at [133, 377] on span "Show all search results" at bounding box center [89, 377] width 115 height 10
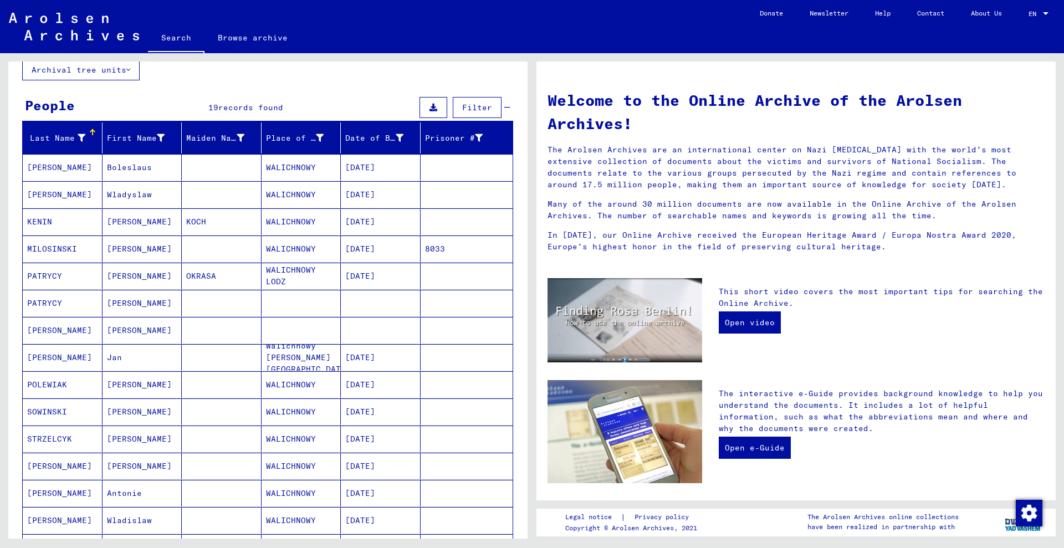
scroll to position [69, 0]
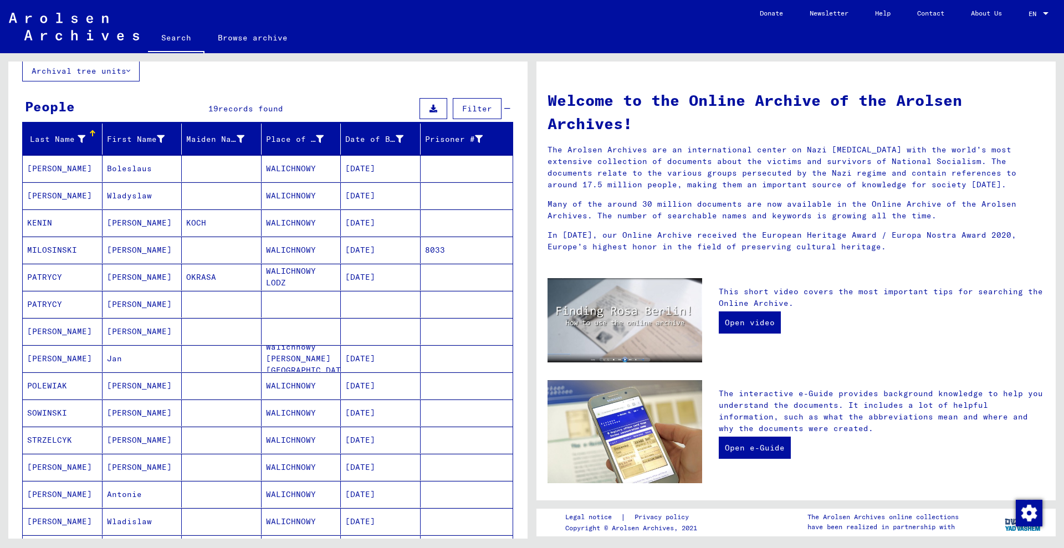
click at [449, 256] on mat-cell "8033" at bounding box center [466, 250] width 93 height 27
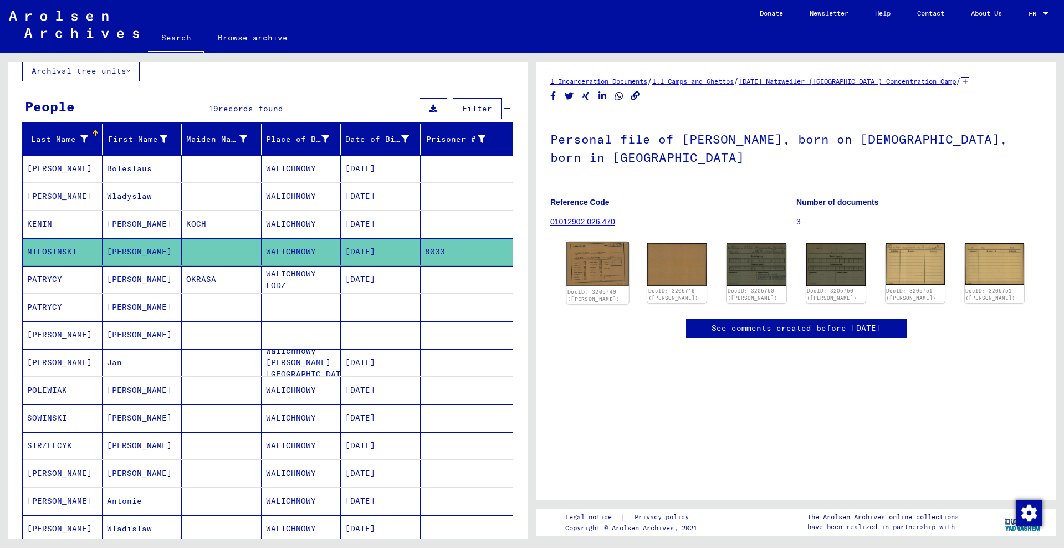
click at [599, 256] on img at bounding box center [597, 264] width 63 height 44
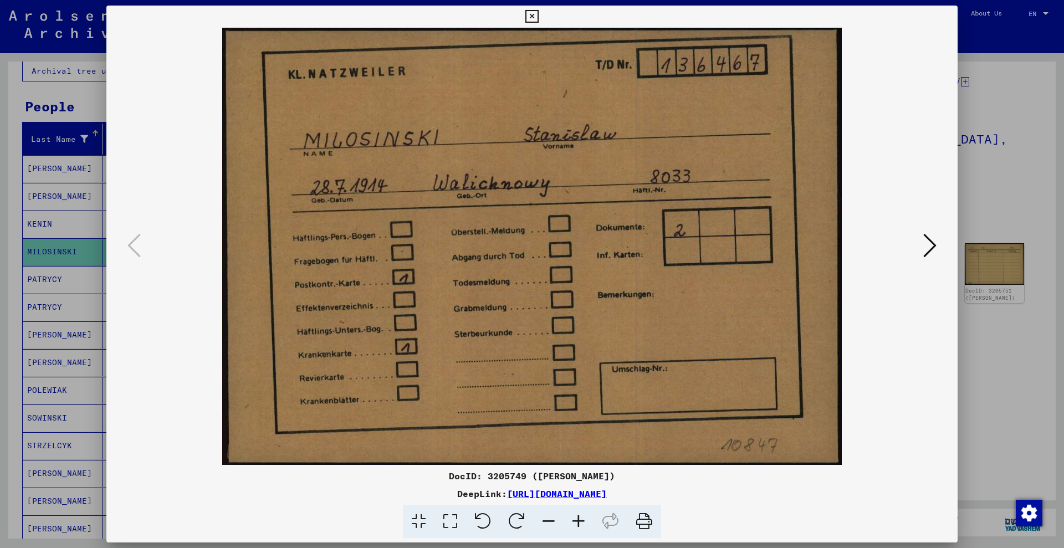
click at [1000, 113] on div at bounding box center [532, 274] width 1064 height 548
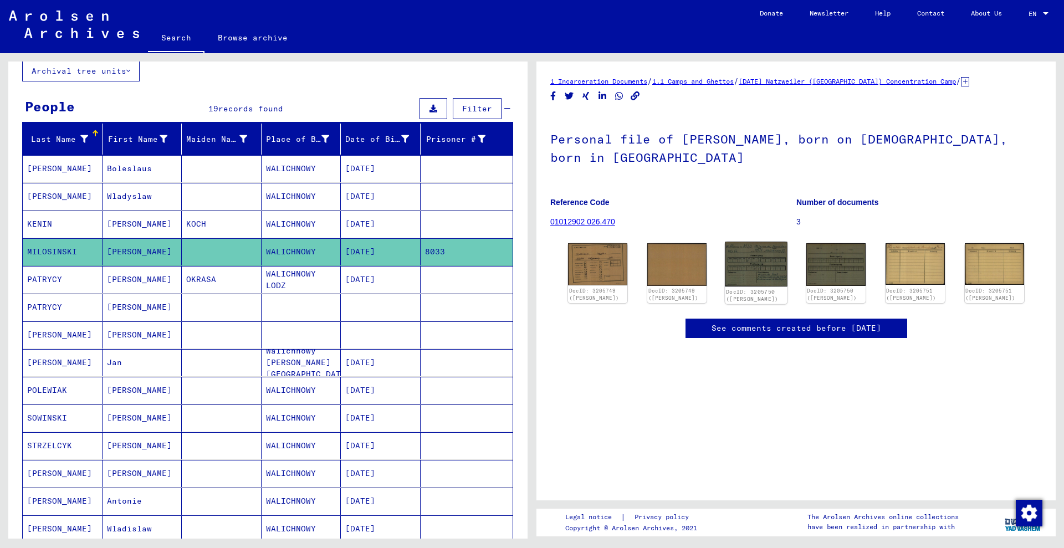
click at [761, 268] on img at bounding box center [756, 264] width 63 height 45
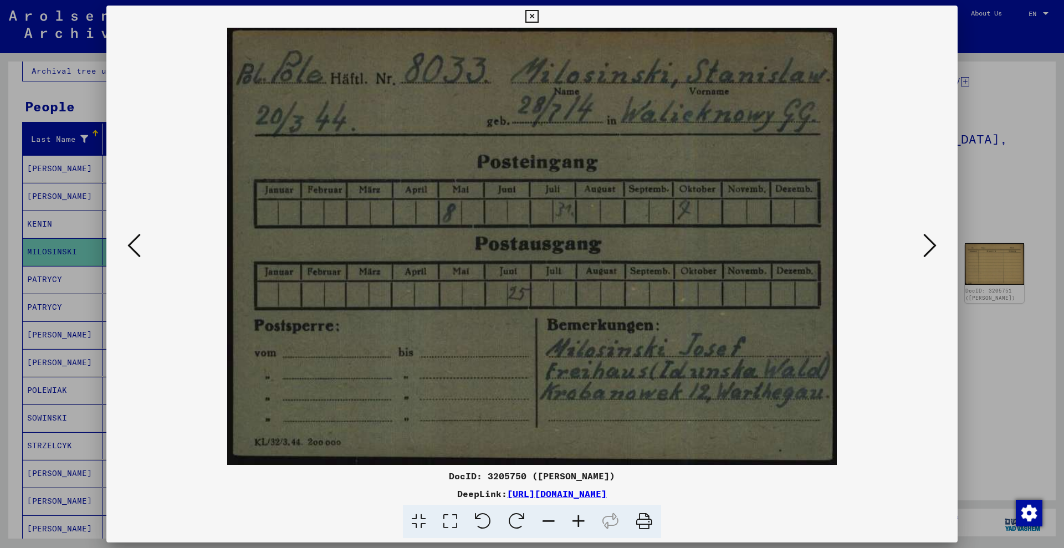
click at [968, 134] on div at bounding box center [532, 274] width 1064 height 548
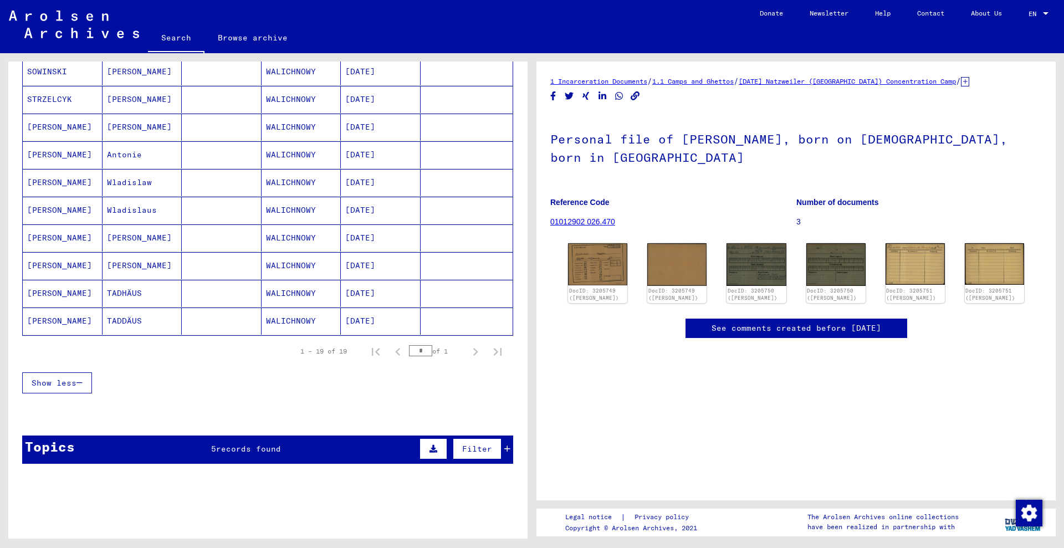
scroll to position [277, 0]
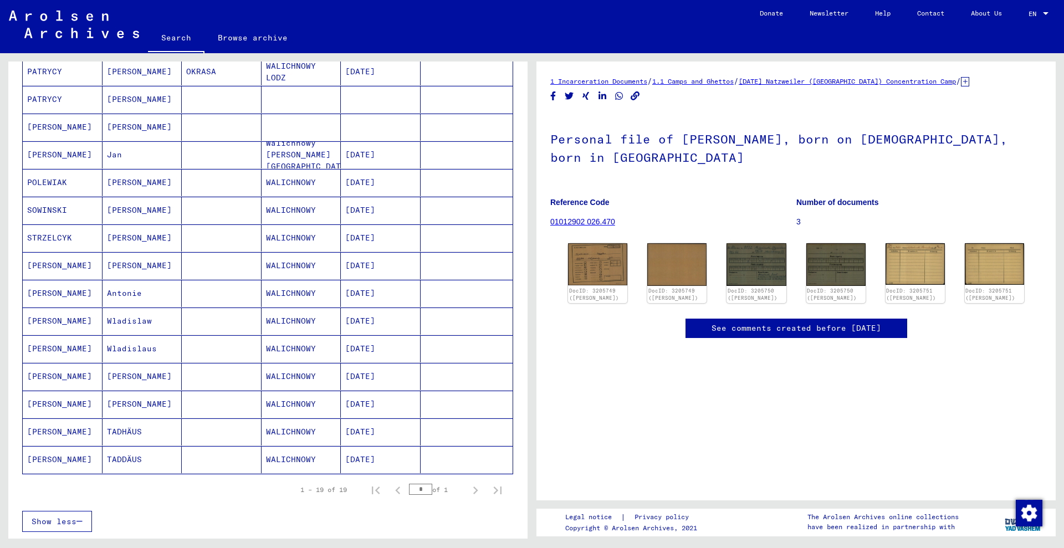
click at [430, 154] on mat-cell at bounding box center [466, 154] width 93 height 27
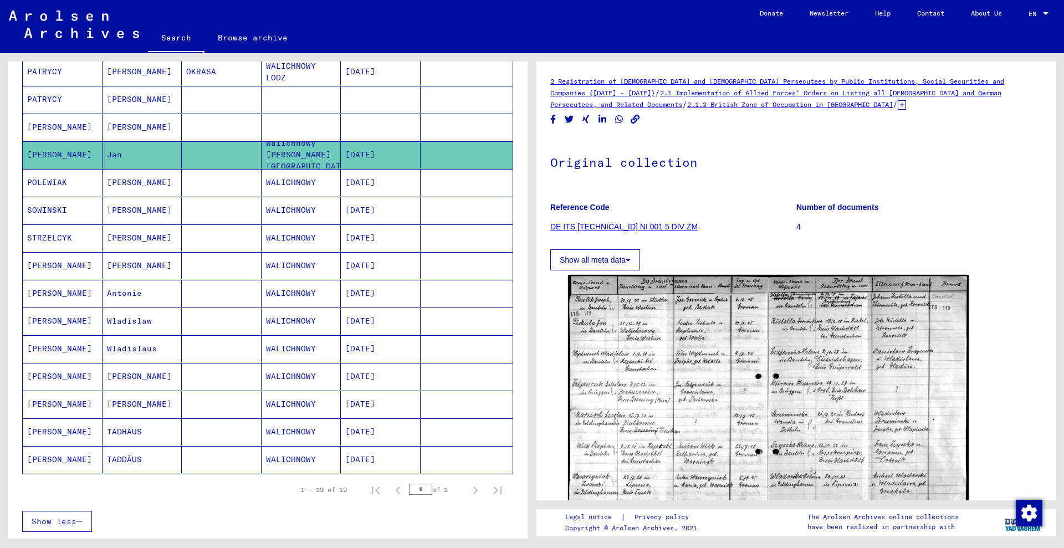
click at [457, 183] on mat-cell at bounding box center [466, 182] width 93 height 27
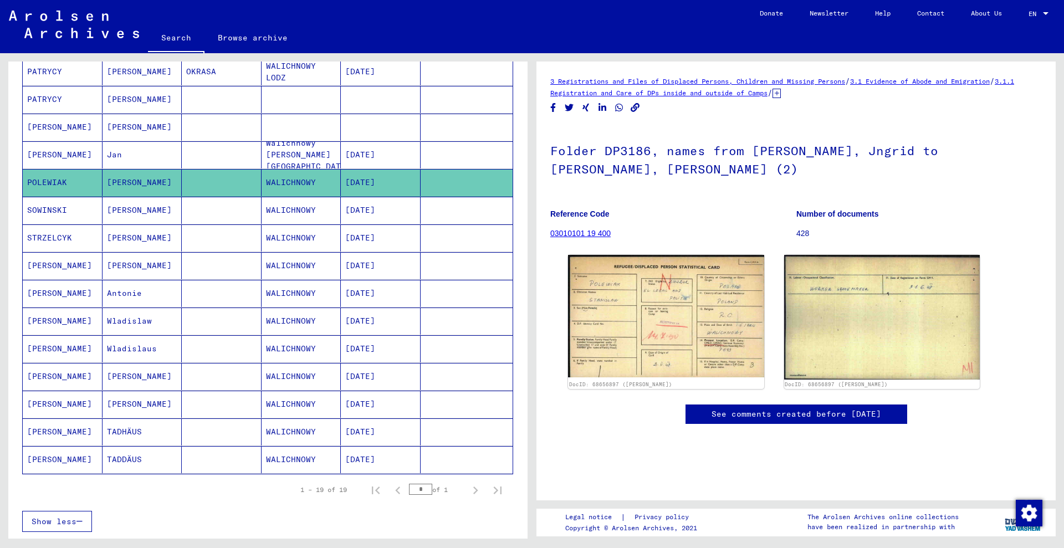
click at [450, 215] on mat-cell at bounding box center [466, 210] width 93 height 27
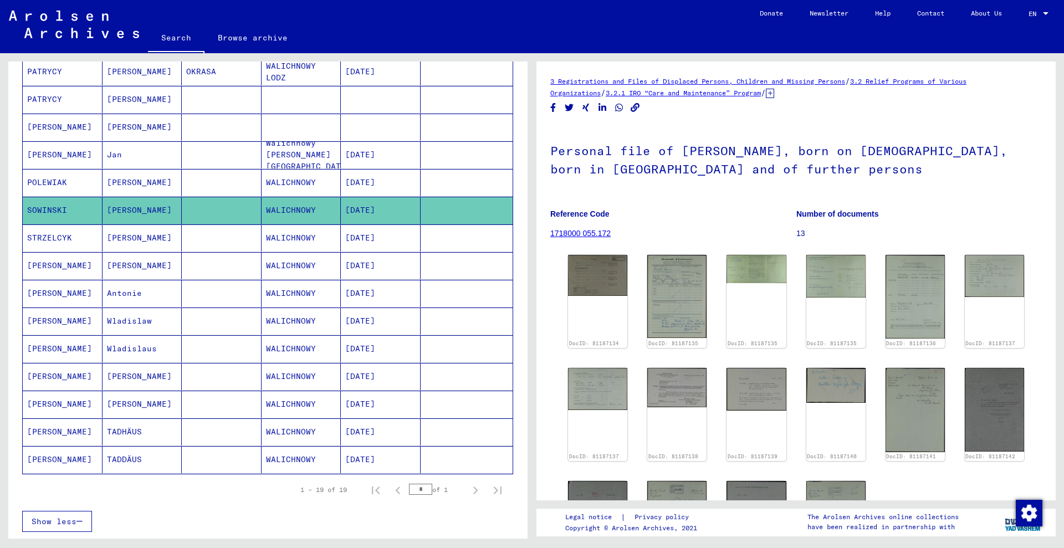
click at [463, 243] on mat-cell at bounding box center [466, 237] width 93 height 27
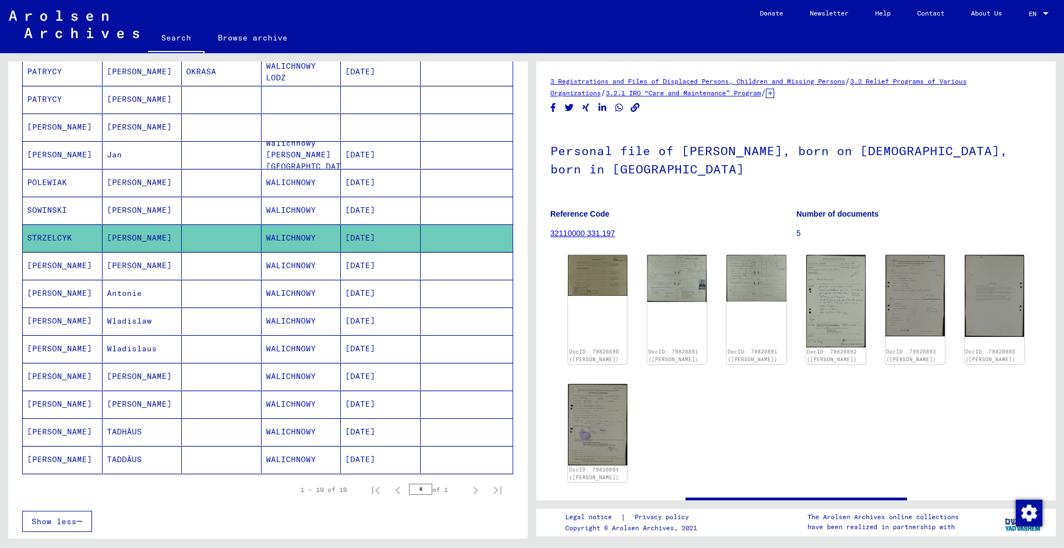
click at [459, 270] on mat-cell at bounding box center [466, 265] width 93 height 27
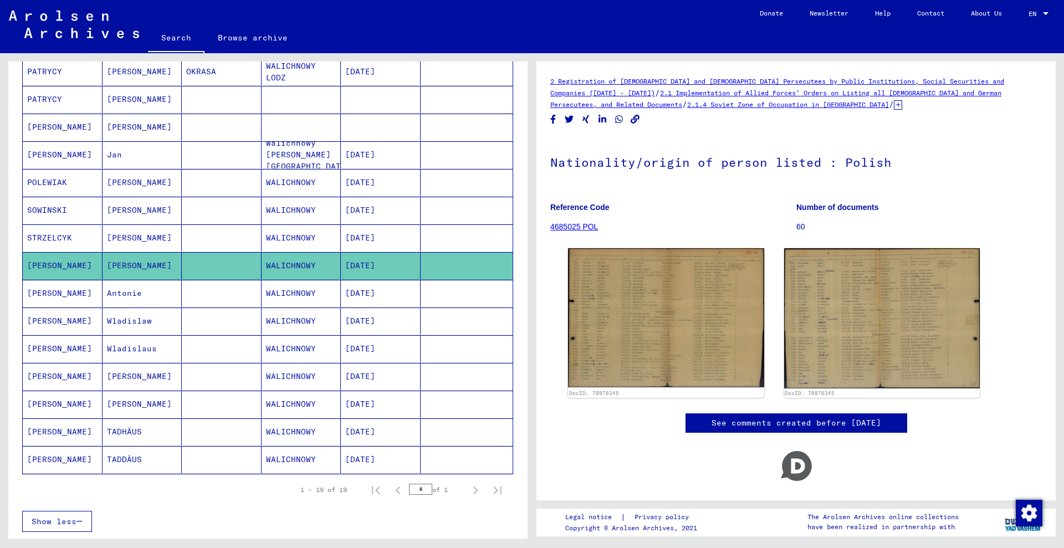
click at [462, 296] on mat-cell at bounding box center [466, 293] width 93 height 27
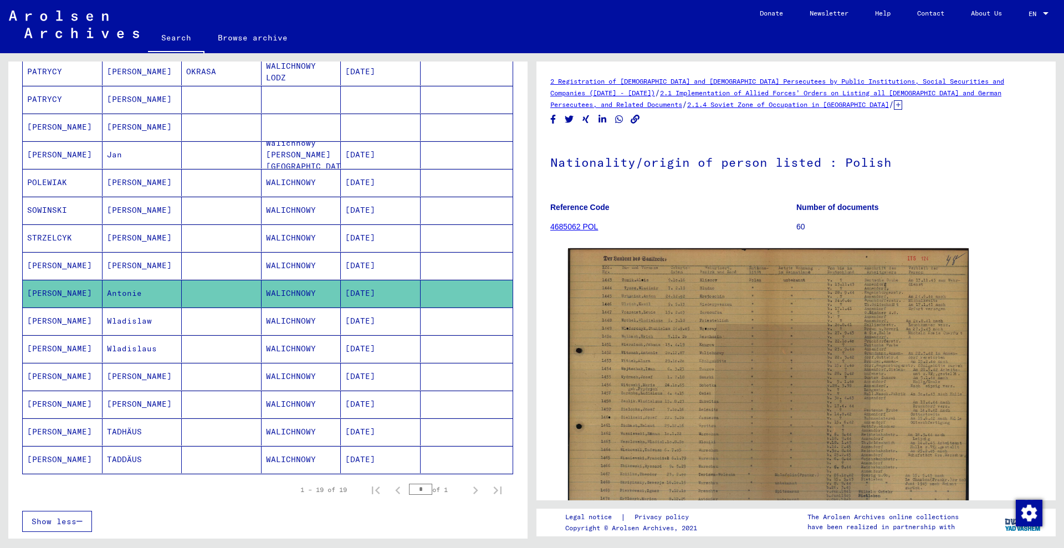
click at [467, 314] on mat-cell at bounding box center [466, 320] width 93 height 27
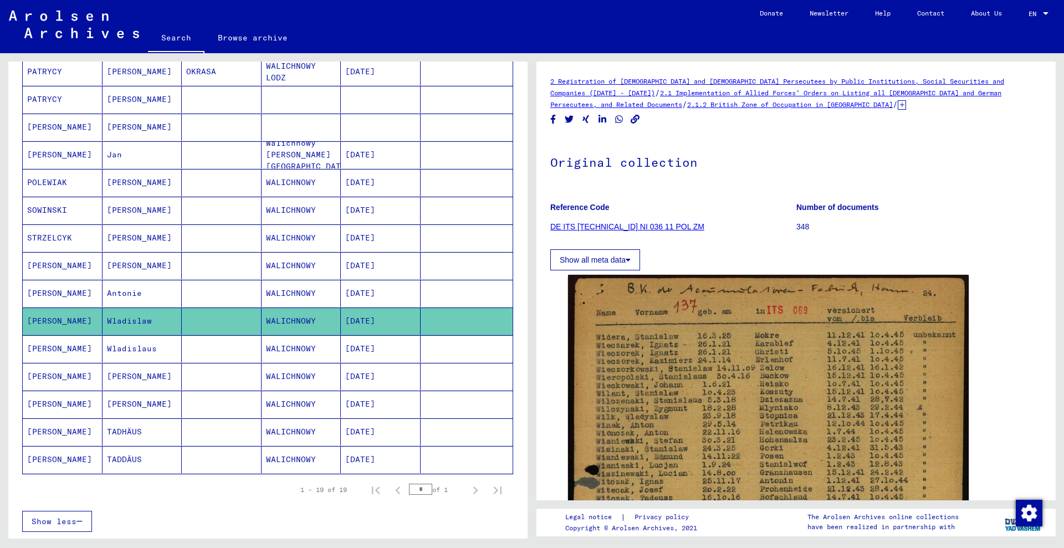
click at [458, 353] on mat-cell at bounding box center [466, 348] width 93 height 27
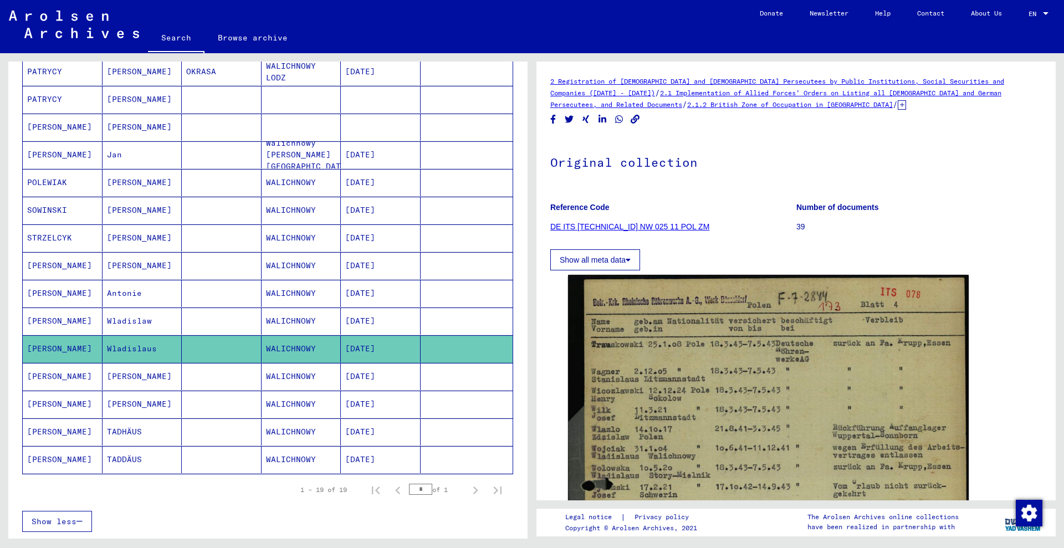
click at [460, 377] on mat-cell at bounding box center [466, 376] width 93 height 27
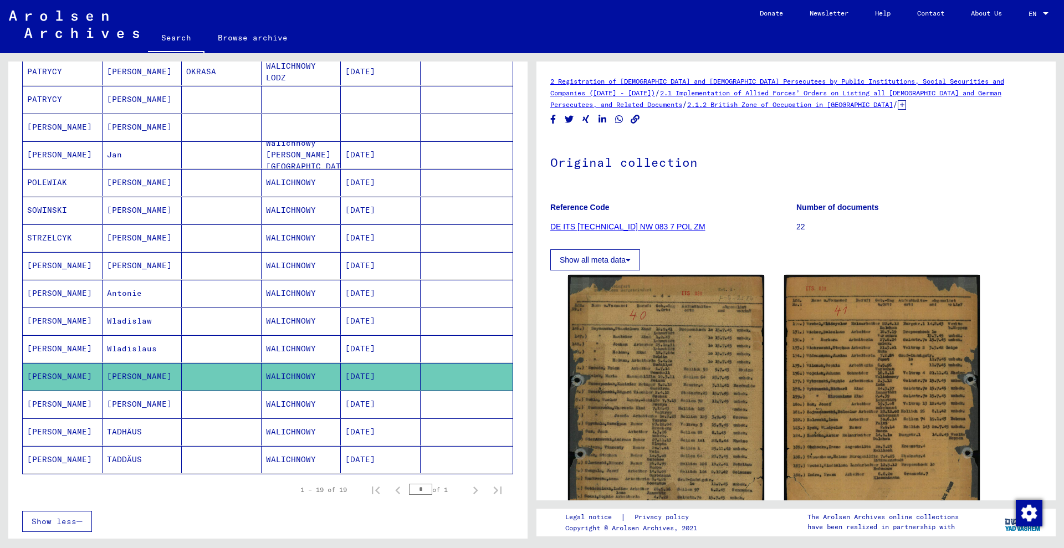
click at [463, 411] on mat-cell at bounding box center [466, 404] width 93 height 27
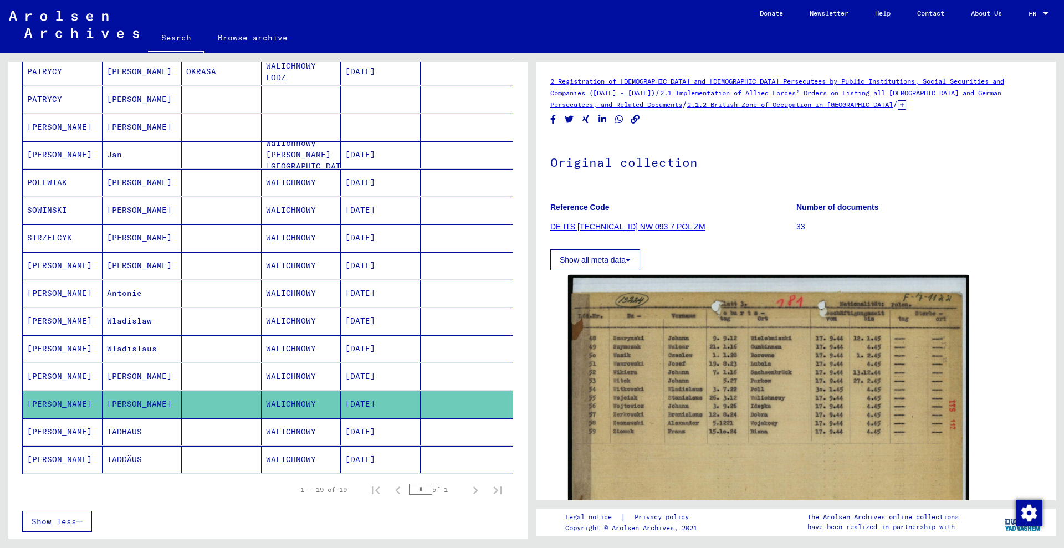
click at [467, 444] on mat-cell at bounding box center [466, 431] width 93 height 27
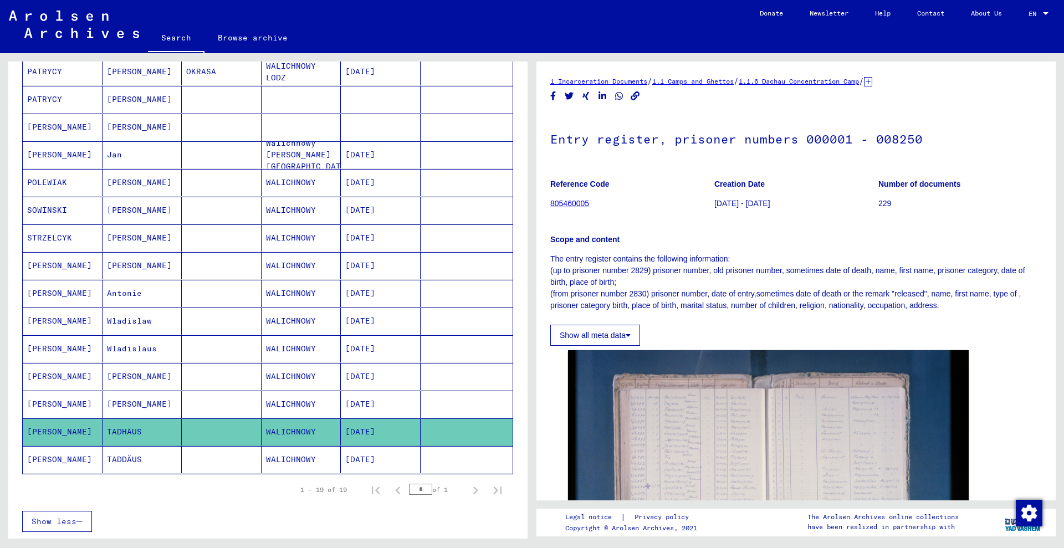
click at [467, 459] on mat-cell at bounding box center [466, 459] width 93 height 27
